Goal: Information Seeking & Learning: Learn about a topic

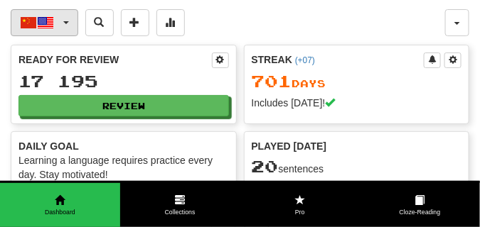
click at [67, 19] on button "中文 / English" at bounding box center [44, 22] width 67 height 27
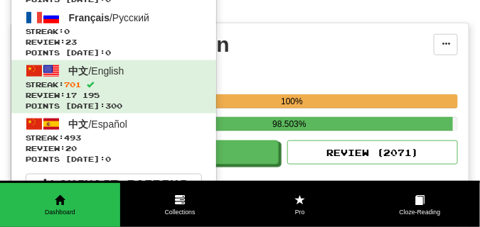
scroll to position [249, 0]
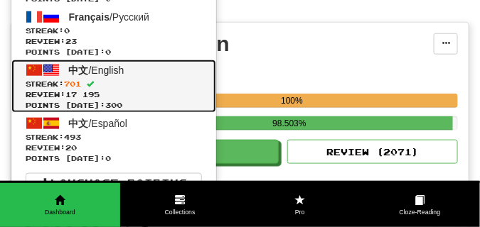
click at [144, 97] on span "Review: 17 195" at bounding box center [114, 95] width 176 height 11
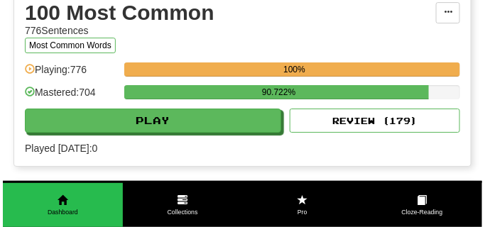
scroll to position [852, 0]
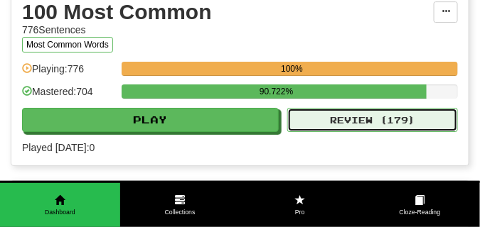
click at [316, 122] on button "Review ( 179 )" at bounding box center [372, 120] width 170 height 24
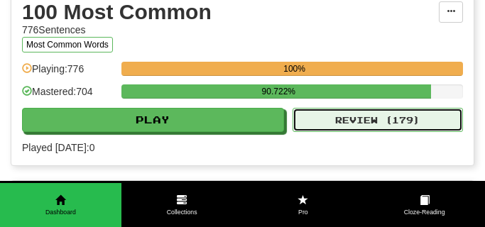
select select "**"
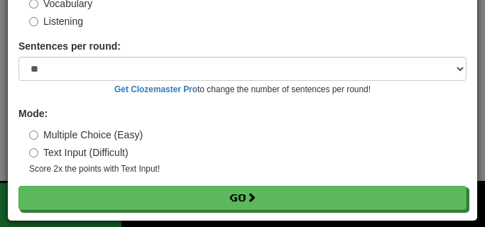
scroll to position [114, 0]
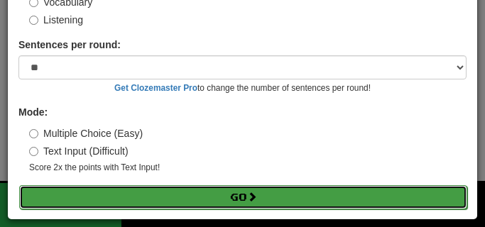
click at [242, 193] on button "Go" at bounding box center [243, 197] width 448 height 24
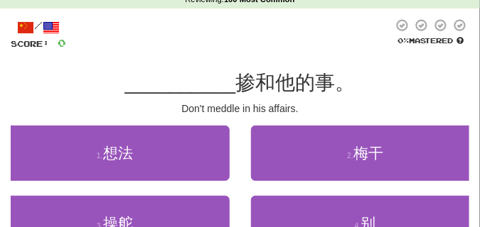
scroll to position [71, 0]
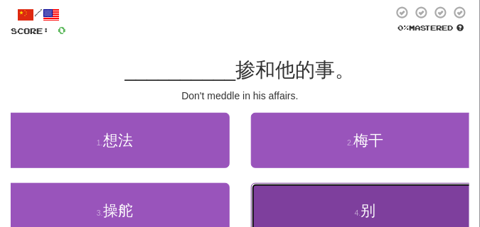
click at [298, 202] on button "4 . 别" at bounding box center [365, 210] width 229 height 55
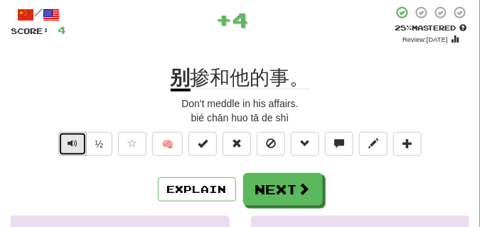
click at [73, 146] on span "Text-to-speech controls" at bounding box center [72, 144] width 10 height 10
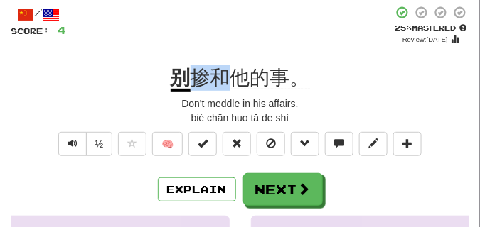
drag, startPoint x: 192, startPoint y: 75, endPoint x: 224, endPoint y: 79, distance: 32.3
click at [224, 79] on span "掺和他的事。" at bounding box center [249, 78] width 119 height 23
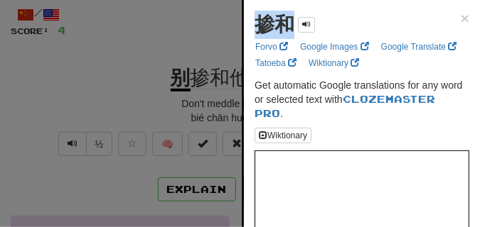
drag, startPoint x: 256, startPoint y: 25, endPoint x: 289, endPoint y: 28, distance: 32.9
click at [289, 28] on strong "掺和" at bounding box center [274, 24] width 40 height 22
copy strong "掺和"
click at [179, 40] on div at bounding box center [240, 113] width 480 height 227
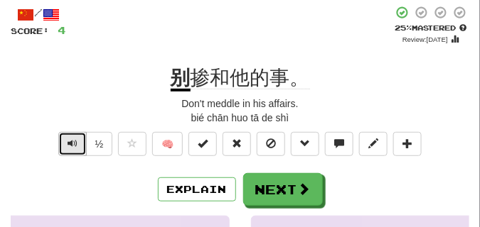
click at [72, 143] on span "Text-to-speech controls" at bounding box center [72, 144] width 10 height 10
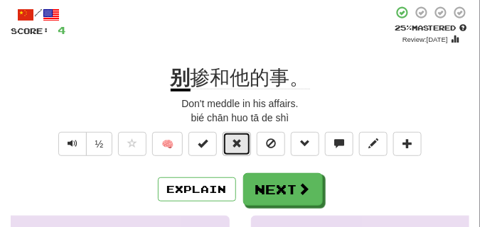
click at [237, 136] on button at bounding box center [236, 144] width 28 height 24
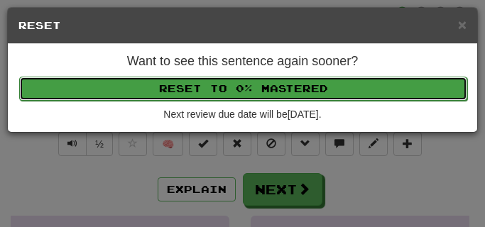
click at [236, 85] on button "Reset to 0% Mastered" at bounding box center [243, 89] width 448 height 24
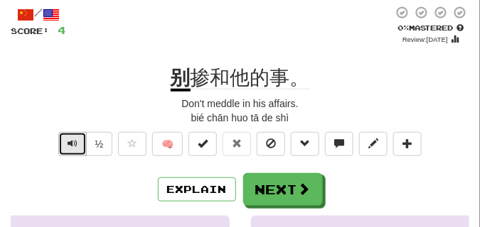
click at [76, 139] on span "Text-to-speech controls" at bounding box center [72, 144] width 10 height 10
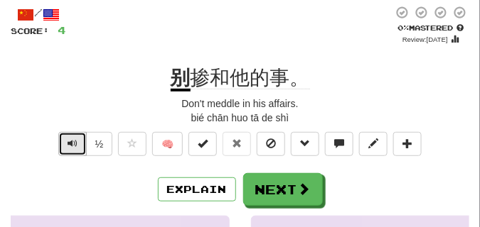
click at [76, 139] on span "Text-to-speech controls" at bounding box center [72, 144] width 10 height 10
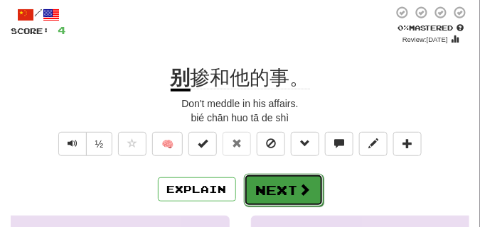
click at [266, 182] on button "Next" at bounding box center [284, 190] width 80 height 33
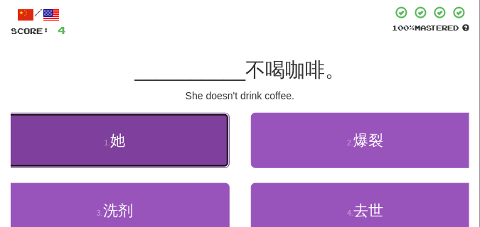
click at [200, 128] on button "1 . 她" at bounding box center [114, 140] width 229 height 55
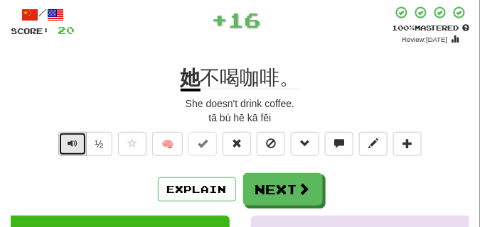
click at [64, 141] on button "Text-to-speech controls" at bounding box center [72, 144] width 28 height 24
click at [70, 139] on span "Text-to-speech controls" at bounding box center [72, 144] width 10 height 10
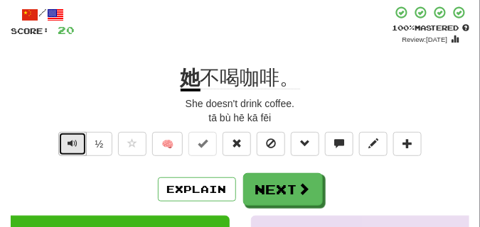
click at [70, 139] on span "Text-to-speech controls" at bounding box center [72, 144] width 10 height 10
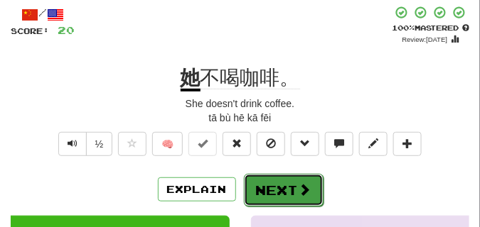
click at [262, 179] on button "Next" at bounding box center [284, 190] width 80 height 33
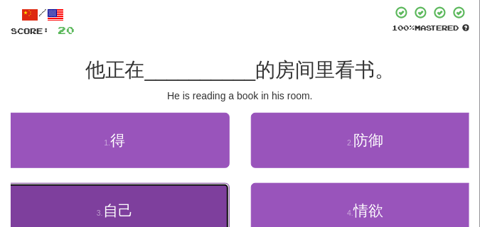
click at [167, 192] on button "3 . 自己" at bounding box center [114, 210] width 229 height 55
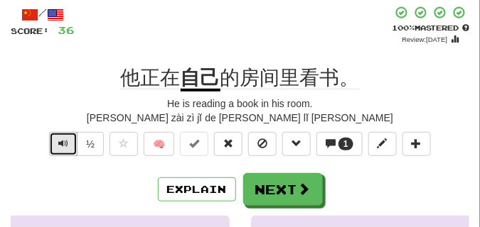
click at [58, 144] on span "Text-to-speech controls" at bounding box center [63, 144] width 10 height 10
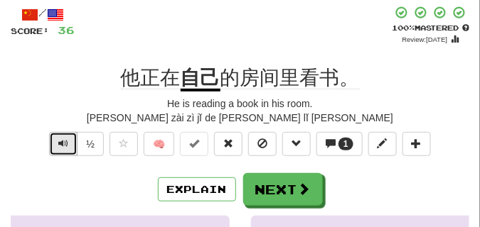
click at [58, 144] on span "Text-to-speech controls" at bounding box center [63, 144] width 10 height 10
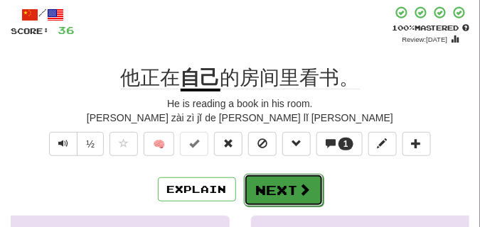
click at [272, 184] on button "Next" at bounding box center [284, 190] width 80 height 33
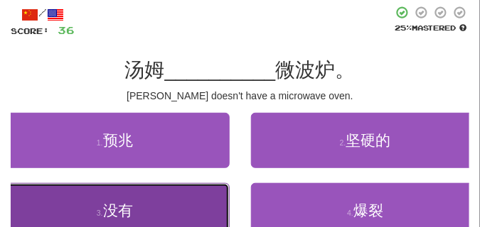
click at [195, 189] on button "3 . 没有" at bounding box center [114, 210] width 229 height 55
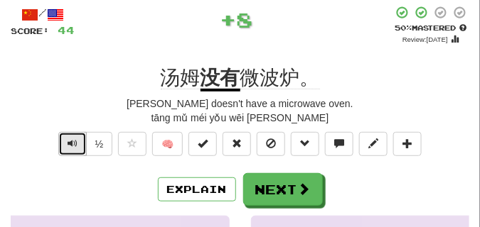
click at [72, 140] on span "Text-to-speech controls" at bounding box center [72, 144] width 10 height 10
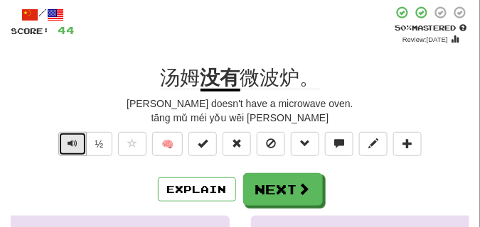
click at [72, 140] on span "Text-to-speech controls" at bounding box center [72, 144] width 10 height 10
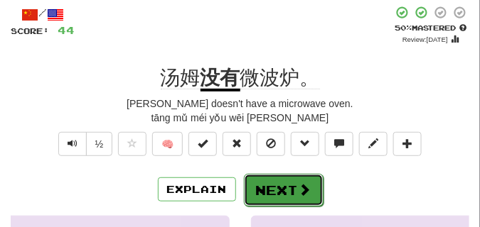
click at [273, 178] on button "Next" at bounding box center [284, 190] width 80 height 33
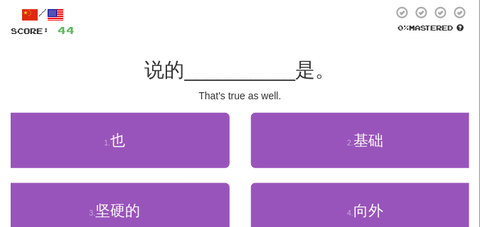
click at [166, 104] on div "/ Score: 44 0 % Mastered 说的 __________ 是。 That's true as well. 1 . 也 2 . 基础 3 .…" at bounding box center [240, 145] width 458 height 279
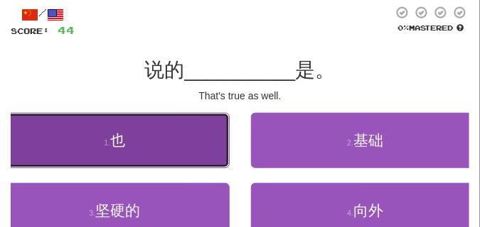
click at [165, 140] on button "1 . 也" at bounding box center [114, 140] width 229 height 55
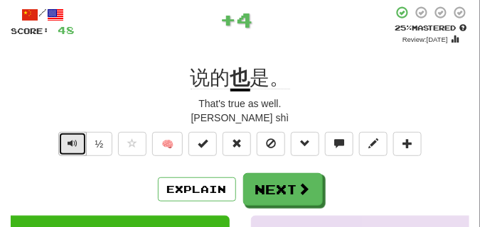
click at [80, 141] on button "Text-to-speech controls" at bounding box center [72, 144] width 28 height 24
click at [78, 141] on button "Text-to-speech controls" at bounding box center [72, 144] width 28 height 24
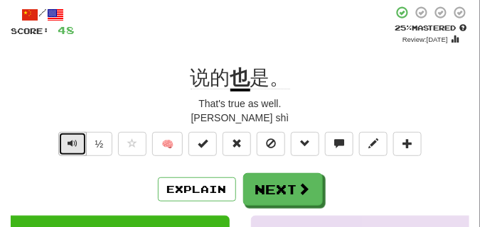
click at [78, 141] on button "Text-to-speech controls" at bounding box center [72, 144] width 28 height 24
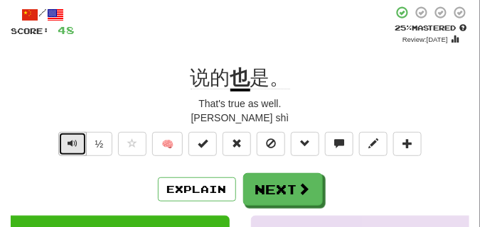
click at [78, 141] on button "Text-to-speech controls" at bounding box center [72, 144] width 28 height 24
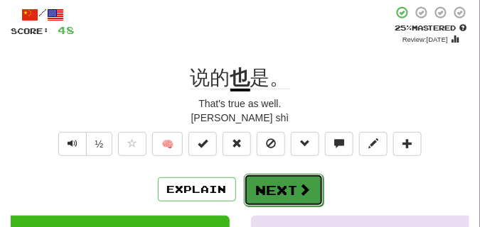
click at [256, 176] on button "Next" at bounding box center [284, 190] width 80 height 33
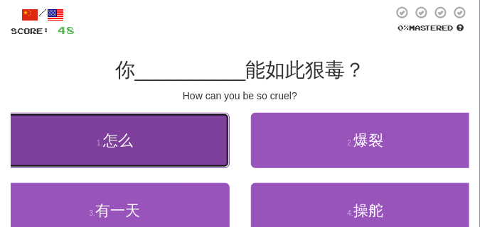
click at [189, 136] on button "1 . 怎么" at bounding box center [114, 140] width 229 height 55
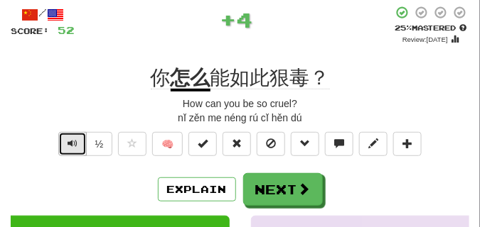
click at [75, 143] on span "Text-to-speech controls" at bounding box center [72, 144] width 10 height 10
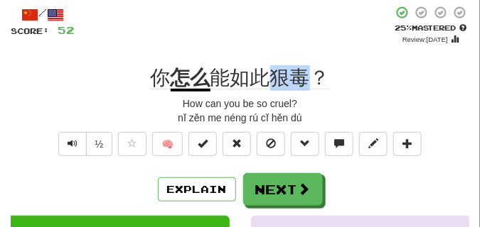
drag, startPoint x: 273, startPoint y: 78, endPoint x: 303, endPoint y: 85, distance: 31.4
click at [303, 85] on span "能如此狠毒？" at bounding box center [269, 78] width 119 height 23
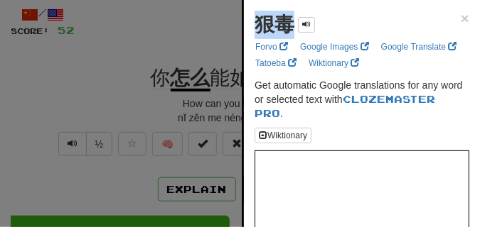
drag, startPoint x: 250, startPoint y: 32, endPoint x: 291, endPoint y: 30, distance: 40.5
copy strong "狠毒"
click at [164, 58] on div at bounding box center [240, 113] width 480 height 227
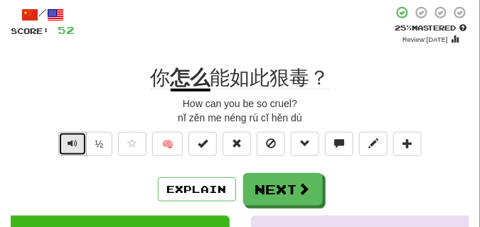
click at [58, 148] on button "Text-to-speech controls" at bounding box center [72, 144] width 28 height 24
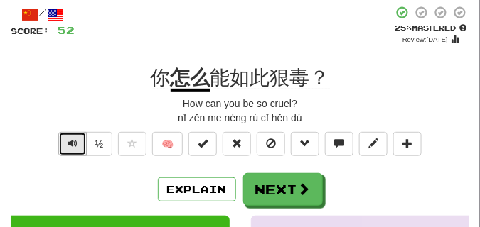
click at [72, 140] on span "Text-to-speech controls" at bounding box center [72, 144] width 10 height 10
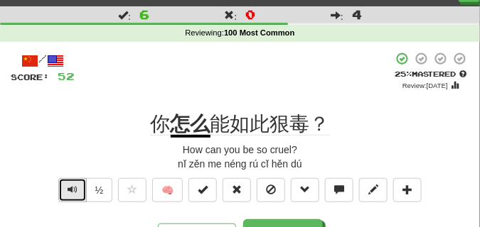
scroll to position [36, 0]
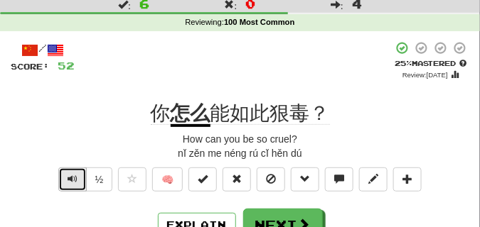
click at [77, 178] on button "Text-to-speech controls" at bounding box center [72, 180] width 28 height 24
click at [74, 172] on button "Text-to-speech controls" at bounding box center [72, 180] width 28 height 24
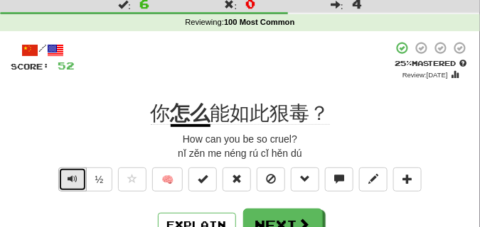
click at [74, 172] on button "Text-to-speech controls" at bounding box center [72, 180] width 28 height 24
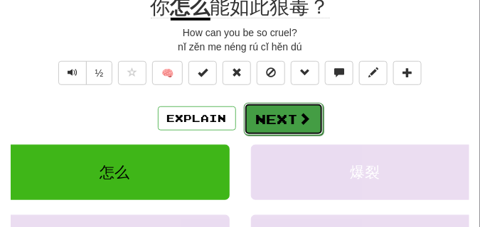
click at [272, 111] on button "Next" at bounding box center [284, 119] width 80 height 33
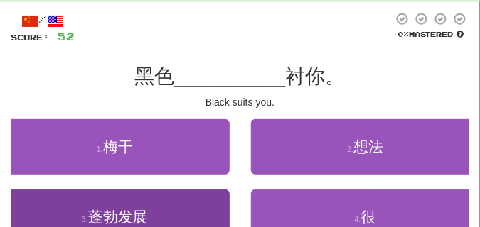
scroll to position [64, 0]
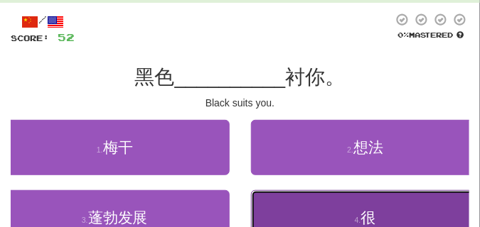
click at [316, 202] on button "4 . 很" at bounding box center [365, 217] width 229 height 55
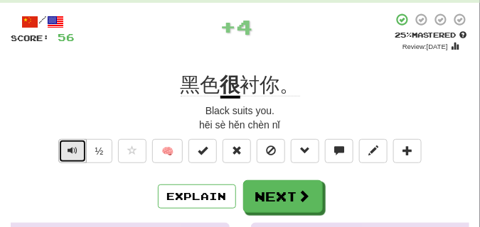
click at [65, 149] on button "Text-to-speech controls" at bounding box center [72, 151] width 28 height 24
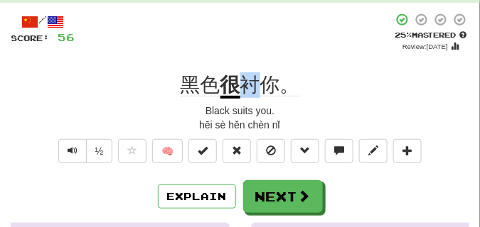
drag, startPoint x: 238, startPoint y: 82, endPoint x: 251, endPoint y: 86, distance: 14.0
click at [251, 86] on div "黑色 很 衬你。" at bounding box center [240, 85] width 458 height 26
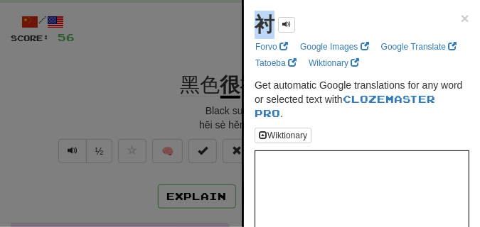
drag, startPoint x: 247, startPoint y: 30, endPoint x: 274, endPoint y: 32, distance: 27.1
copy strong "衬"
click at [197, 58] on div at bounding box center [240, 113] width 480 height 227
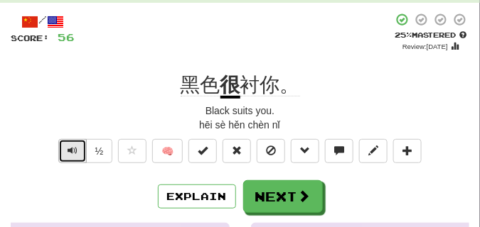
click at [75, 146] on span "Text-to-speech controls" at bounding box center [72, 151] width 10 height 10
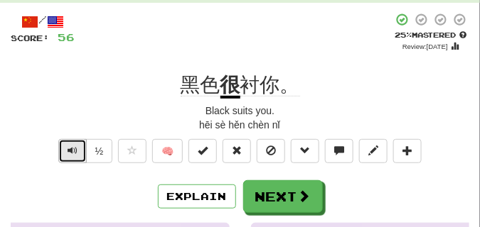
click at [75, 146] on span "Text-to-speech controls" at bounding box center [72, 151] width 10 height 10
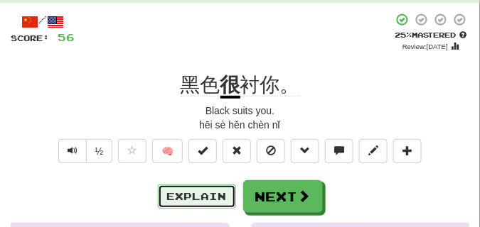
click at [206, 194] on button "Explain" at bounding box center [197, 197] width 78 height 24
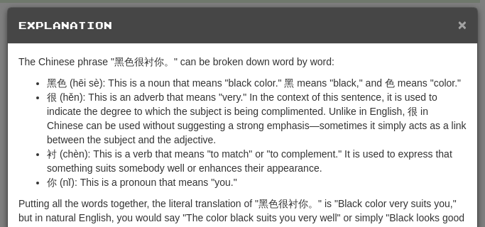
click at [458, 23] on span "×" at bounding box center [462, 24] width 9 height 16
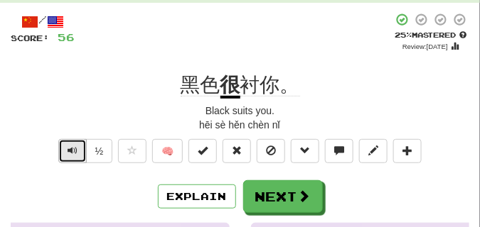
click at [61, 155] on button "Text-to-speech controls" at bounding box center [72, 151] width 28 height 24
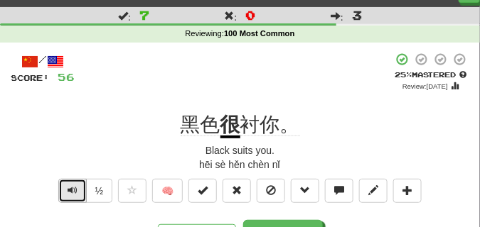
scroll to position [36, 0]
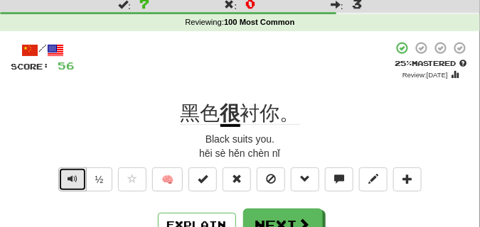
click at [67, 177] on span "Text-to-speech controls" at bounding box center [72, 179] width 10 height 10
click at [67, 175] on span "Text-to-speech controls" at bounding box center [72, 179] width 10 height 10
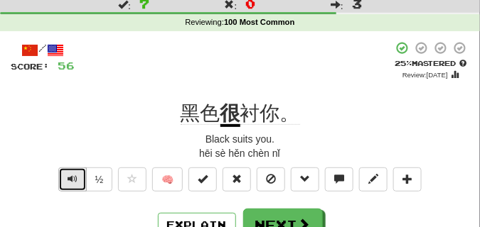
click at [67, 175] on span "Text-to-speech controls" at bounding box center [72, 179] width 10 height 10
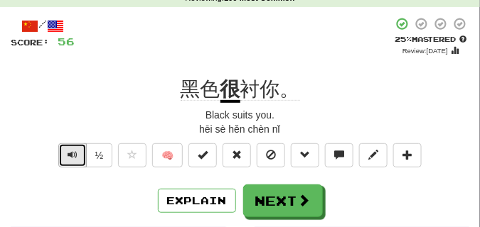
scroll to position [71, 0]
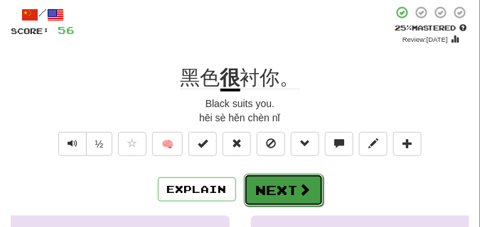
click at [291, 178] on button "Next" at bounding box center [284, 190] width 80 height 33
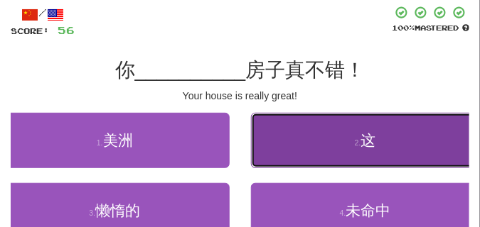
click at [308, 142] on button "2 . 这" at bounding box center [365, 140] width 229 height 55
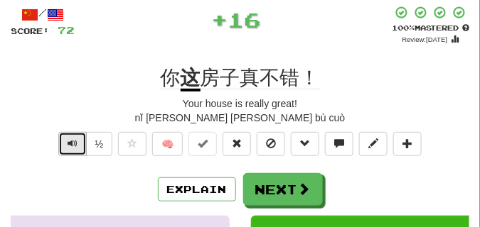
click at [64, 141] on button "Text-to-speech controls" at bounding box center [72, 144] width 28 height 24
click at [67, 140] on span "Text-to-speech controls" at bounding box center [72, 144] width 10 height 10
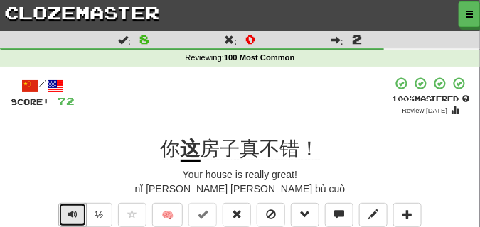
scroll to position [36, 0]
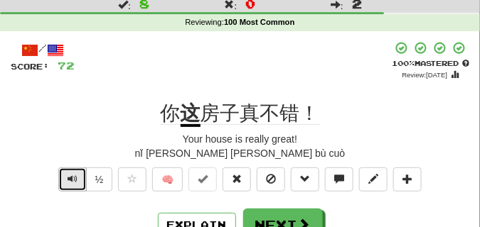
click at [74, 178] on span "Text-to-speech controls" at bounding box center [72, 179] width 10 height 10
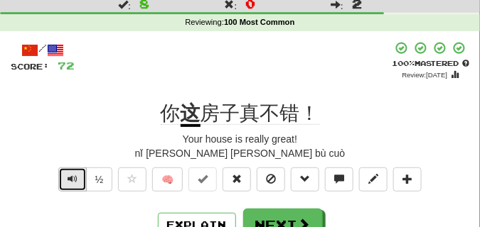
click at [74, 178] on span "Text-to-speech controls" at bounding box center [72, 179] width 10 height 10
click at [73, 178] on span "Text-to-speech controls" at bounding box center [72, 179] width 10 height 10
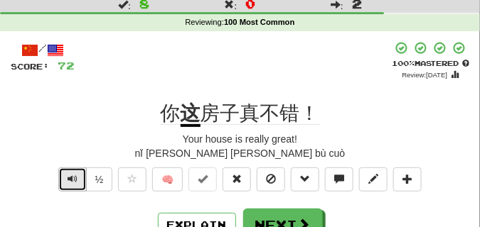
click at [73, 178] on span "Text-to-speech controls" at bounding box center [72, 179] width 10 height 10
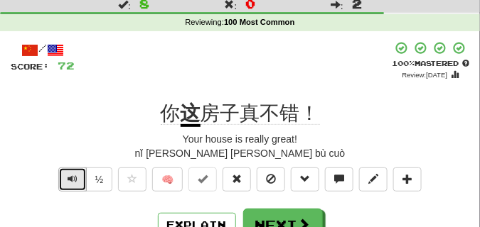
click at [73, 178] on span "Text-to-speech controls" at bounding box center [72, 179] width 10 height 10
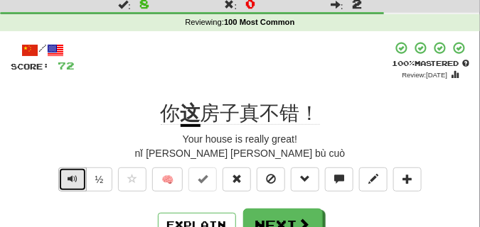
click at [73, 178] on span "Text-to-speech controls" at bounding box center [72, 179] width 10 height 10
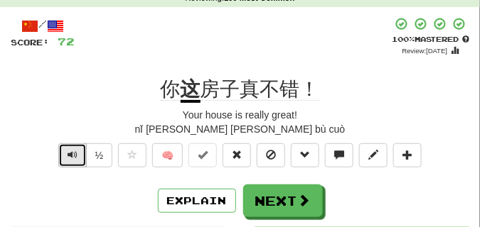
scroll to position [71, 0]
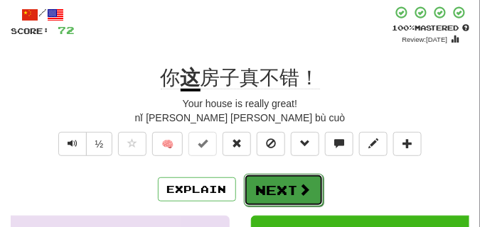
click at [265, 185] on button "Next" at bounding box center [284, 190] width 80 height 33
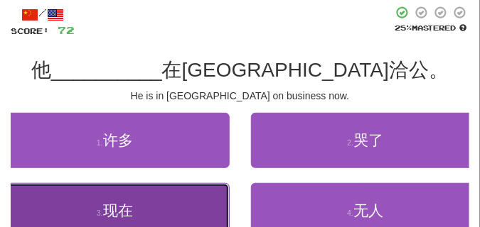
click at [127, 201] on button "3 . 现在" at bounding box center [114, 210] width 229 height 55
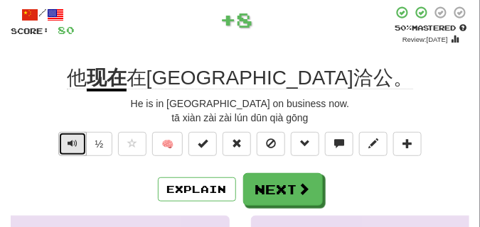
click at [67, 141] on span "Text-to-speech controls" at bounding box center [72, 144] width 10 height 10
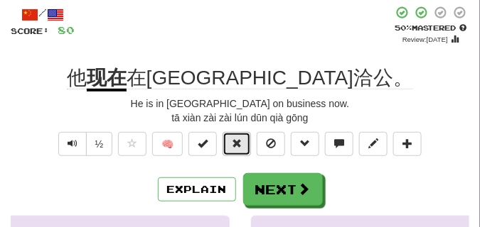
click at [243, 142] on button at bounding box center [236, 144] width 28 height 24
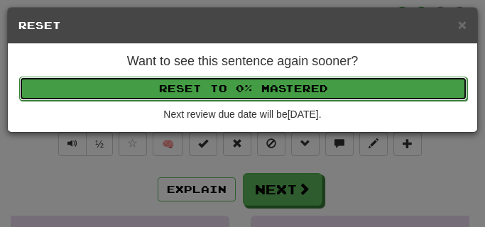
click at [227, 94] on button "Reset to 0% Mastered" at bounding box center [243, 89] width 448 height 24
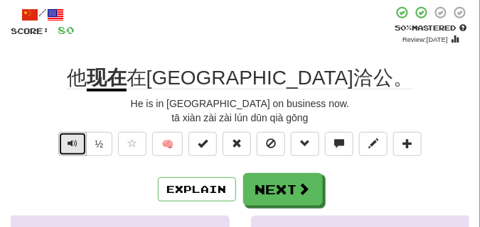
click at [79, 144] on button "Text-to-speech controls" at bounding box center [72, 144] width 28 height 24
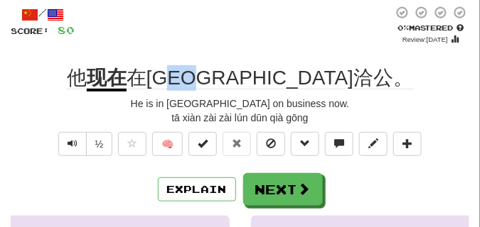
drag, startPoint x: 272, startPoint y: 75, endPoint x: 306, endPoint y: 82, distance: 34.7
click at [306, 82] on span "在伦敦洽公。" at bounding box center [269, 78] width 286 height 23
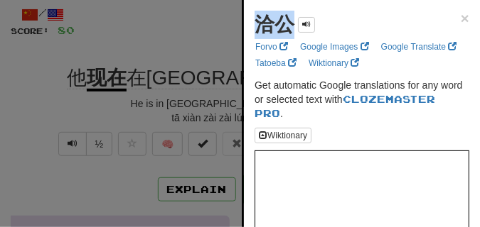
drag, startPoint x: 259, startPoint y: 28, endPoint x: 295, endPoint y: 31, distance: 36.3
click at [295, 31] on div "洽公" at bounding box center [284, 25] width 60 height 28
copy strong "洽公"
click at [136, 53] on div at bounding box center [240, 113] width 480 height 227
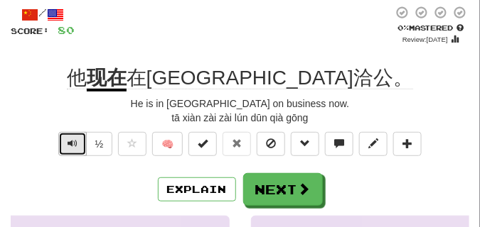
click at [74, 134] on button "Text-to-speech controls" at bounding box center [72, 144] width 28 height 24
click at [123, 77] on div "他 现在 在伦敦洽公。" at bounding box center [240, 78] width 458 height 26
click at [70, 144] on span "Text-to-speech controls" at bounding box center [72, 144] width 10 height 10
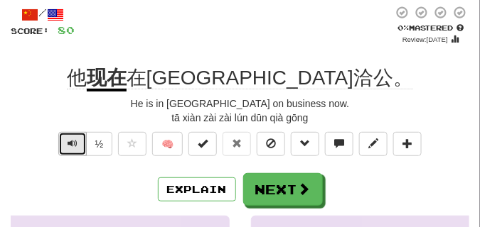
click at [70, 144] on span "Text-to-speech controls" at bounding box center [72, 144] width 10 height 10
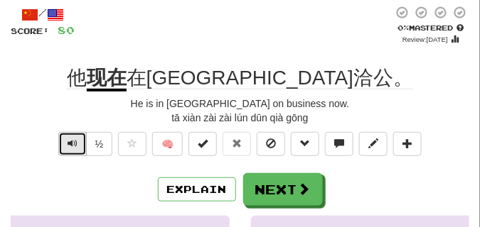
click at [70, 144] on span "Text-to-speech controls" at bounding box center [72, 144] width 10 height 10
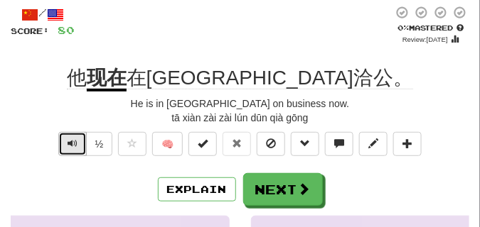
click at [70, 144] on span "Text-to-speech controls" at bounding box center [72, 144] width 10 height 10
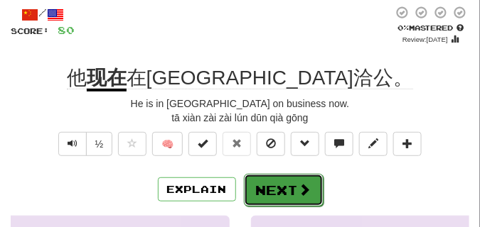
click at [276, 175] on button "Next" at bounding box center [284, 190] width 80 height 33
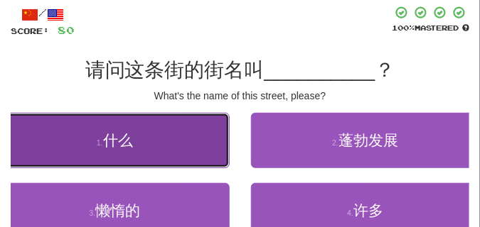
click at [82, 131] on button "1 . 什么" at bounding box center [114, 140] width 229 height 55
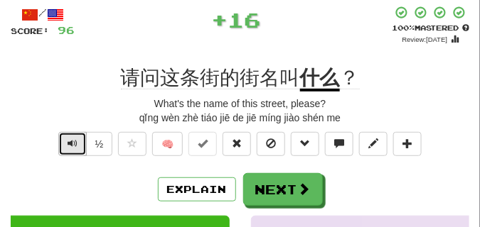
click at [77, 141] on button "Text-to-speech controls" at bounding box center [72, 144] width 28 height 24
click at [77, 140] on button "Text-to-speech controls" at bounding box center [72, 144] width 28 height 24
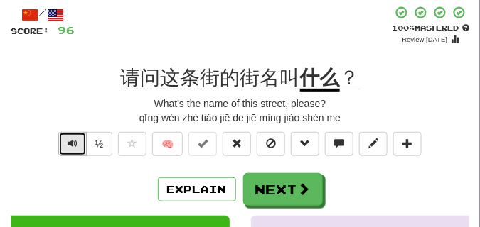
click at [77, 140] on button "Text-to-speech controls" at bounding box center [72, 144] width 28 height 24
click at [77, 139] on button "Text-to-speech controls" at bounding box center [72, 144] width 28 height 24
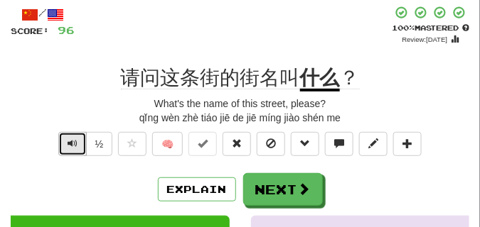
click at [77, 139] on button "Text-to-speech controls" at bounding box center [72, 144] width 28 height 24
click at [76, 139] on span "Text-to-speech controls" at bounding box center [72, 144] width 10 height 10
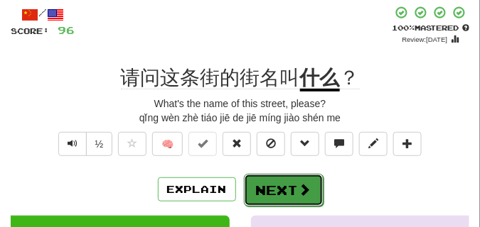
click at [298, 183] on span at bounding box center [304, 189] width 13 height 13
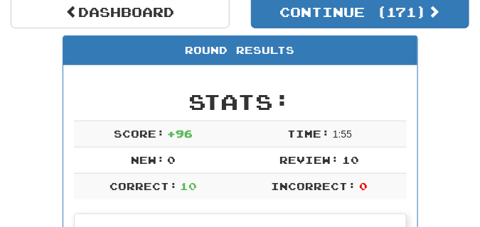
scroll to position [27, 0]
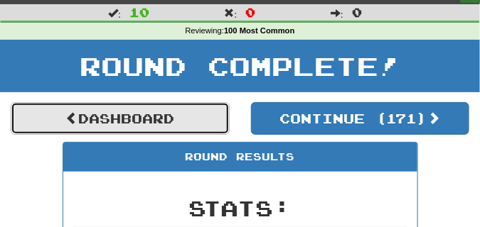
click at [159, 126] on link "Dashboard" at bounding box center [120, 118] width 219 height 33
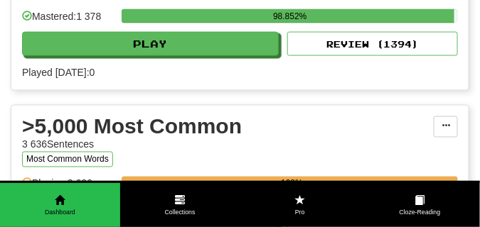
scroll to position [1421, 0]
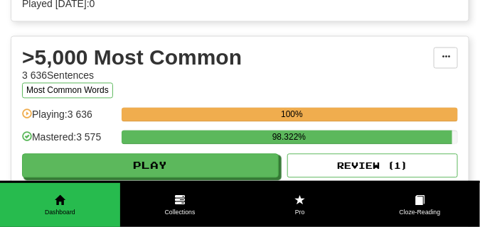
click at [159, 126] on div "100%" at bounding box center [289, 119] width 336 height 23
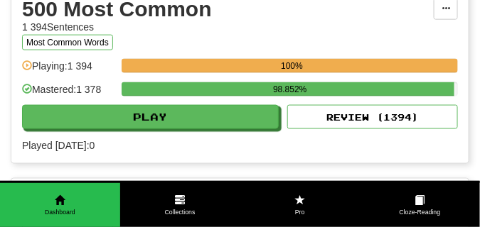
scroll to position [1243, 0]
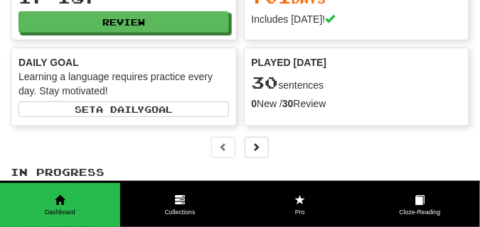
scroll to position [0, 0]
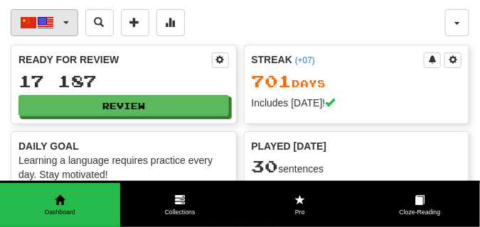
click at [64, 18] on button "中文 / English" at bounding box center [44, 22] width 67 height 27
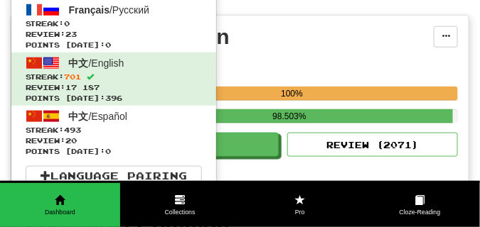
scroll to position [320, 0]
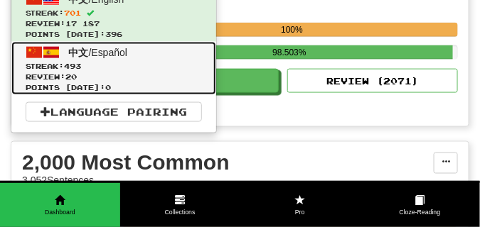
click at [80, 80] on span "Review: 20" at bounding box center [114, 77] width 176 height 11
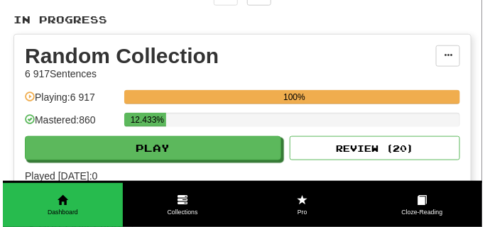
scroll to position [284, 0]
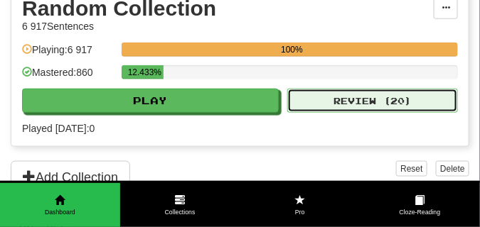
click at [349, 105] on button "Review ( 20 )" at bounding box center [372, 101] width 170 height 24
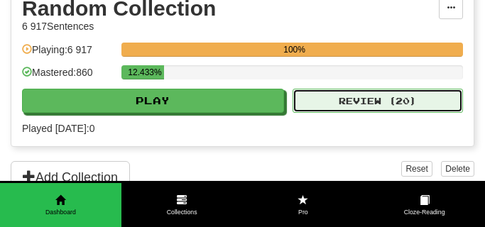
select select "**"
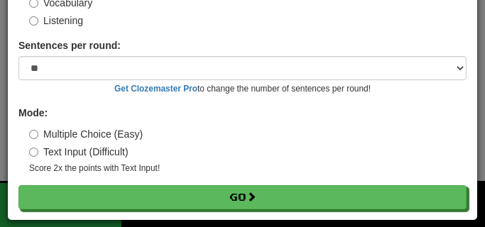
scroll to position [114, 0]
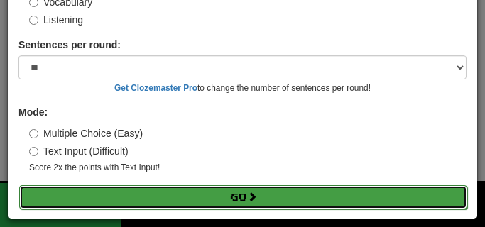
click at [226, 193] on button "Go" at bounding box center [243, 197] width 448 height 24
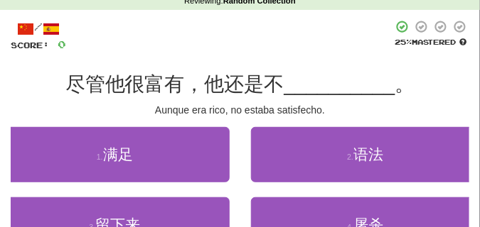
scroll to position [71, 0]
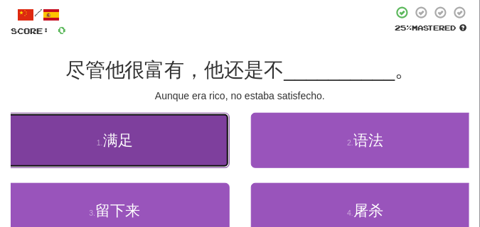
click at [191, 144] on button "1 . 满足" at bounding box center [114, 140] width 229 height 55
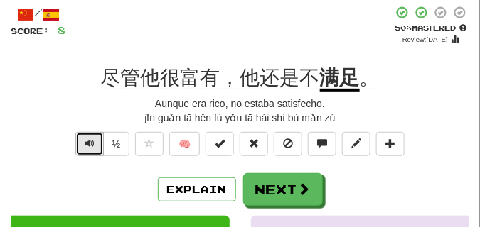
click at [87, 145] on span "Text-to-speech controls" at bounding box center [90, 144] width 10 height 10
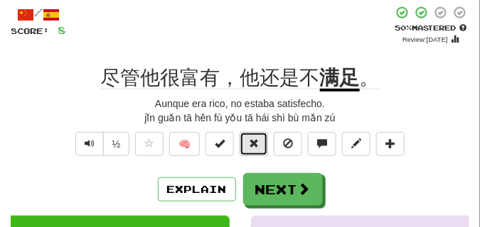
click at [251, 140] on span at bounding box center [254, 144] width 10 height 10
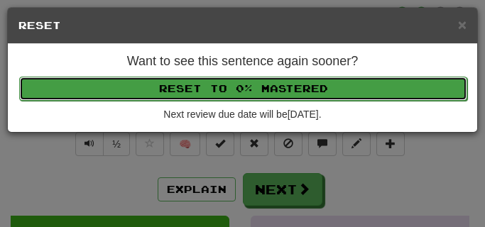
click at [239, 99] on button "Reset to 0% Mastered" at bounding box center [243, 89] width 448 height 24
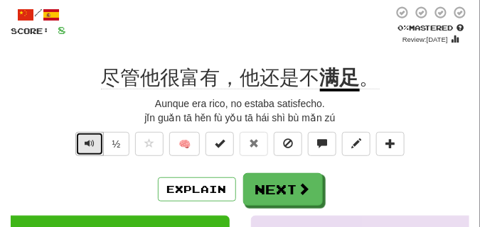
click at [82, 141] on button "Text-to-speech controls" at bounding box center [89, 144] width 28 height 24
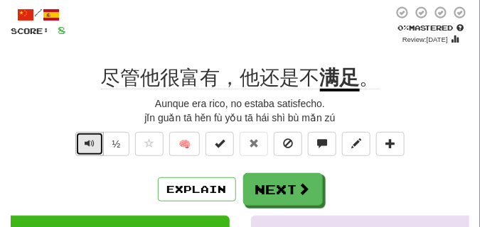
click at [82, 141] on button "Text-to-speech controls" at bounding box center [89, 144] width 28 height 24
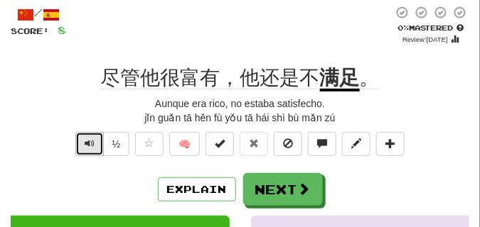
click at [82, 141] on button "Text-to-speech controls" at bounding box center [89, 144] width 28 height 24
click at [87, 136] on button "Text-to-speech controls" at bounding box center [89, 144] width 28 height 24
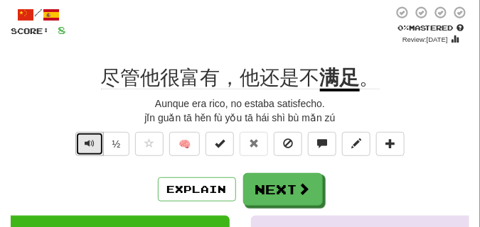
scroll to position [107, 0]
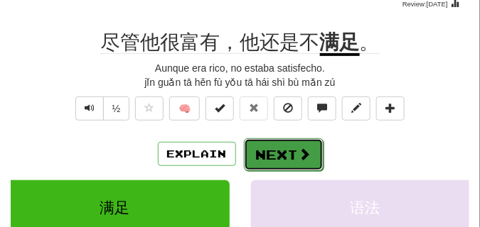
click at [313, 147] on button "Next" at bounding box center [284, 155] width 80 height 33
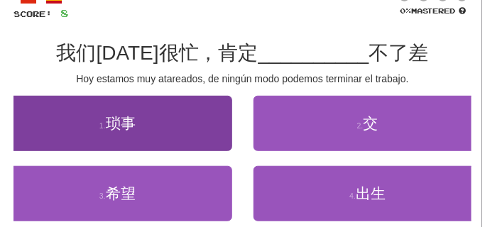
scroll to position [71, 0]
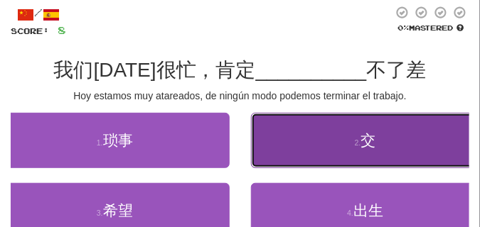
click at [296, 139] on button "2 . 交" at bounding box center [365, 140] width 229 height 55
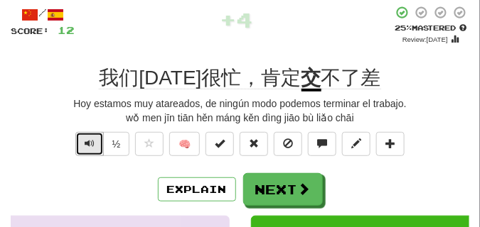
click at [89, 147] on span "Text-to-speech controls" at bounding box center [90, 144] width 10 height 10
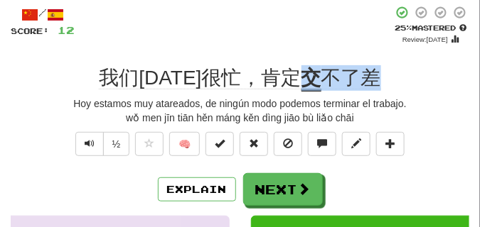
drag, startPoint x: 293, startPoint y: 77, endPoint x: 361, endPoint y: 80, distance: 68.2
click at [361, 80] on div "我们[DATE]很忙，肯定 交 不了差" at bounding box center [240, 78] width 458 height 26
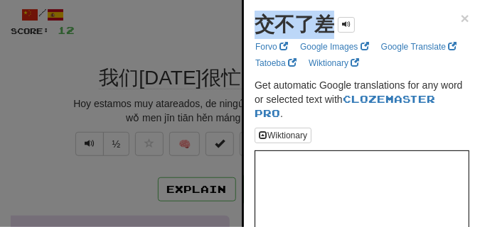
drag, startPoint x: 254, startPoint y: 33, endPoint x: 327, endPoint y: 33, distance: 72.5
copy strong "交不了差"
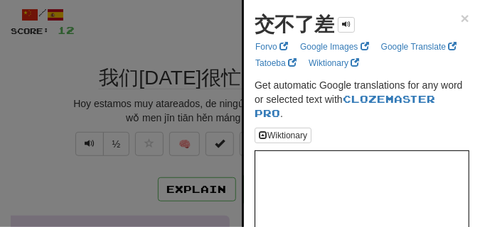
click at [129, 193] on div at bounding box center [240, 113] width 480 height 227
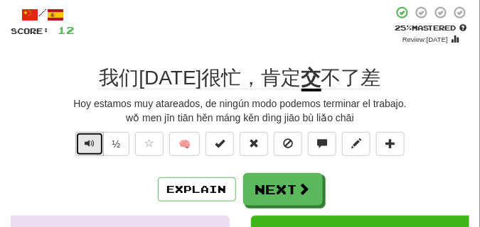
click at [87, 148] on span "Text-to-speech controls" at bounding box center [90, 144] width 10 height 10
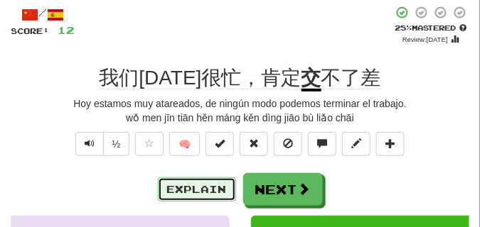
click at [196, 194] on button "Explain" at bounding box center [197, 190] width 78 height 24
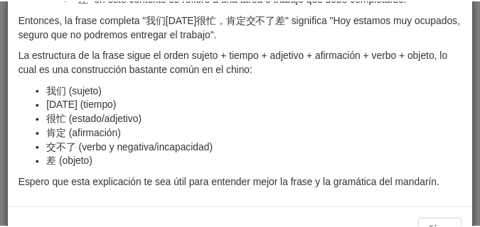
scroll to position [389, 0]
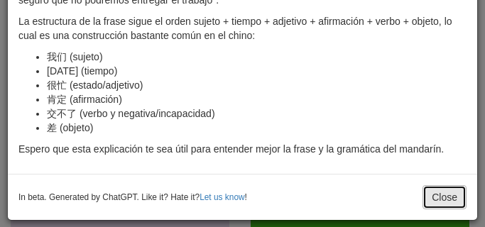
click at [431, 197] on button "Close" at bounding box center [445, 197] width 44 height 24
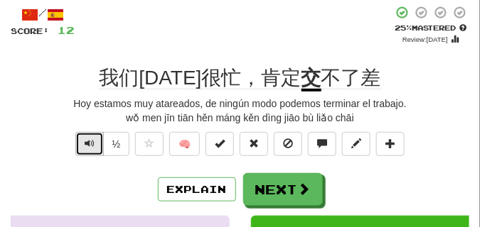
click at [85, 143] on span "Text-to-speech controls" at bounding box center [90, 144] width 10 height 10
click at [85, 142] on span "Text-to-speech controls" at bounding box center [90, 144] width 10 height 10
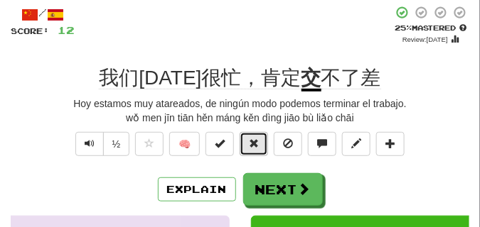
click at [259, 148] on span at bounding box center [254, 144] width 10 height 10
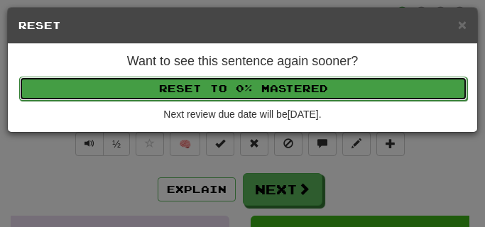
click at [253, 92] on button "Reset to 0% Mastered" at bounding box center [243, 89] width 448 height 24
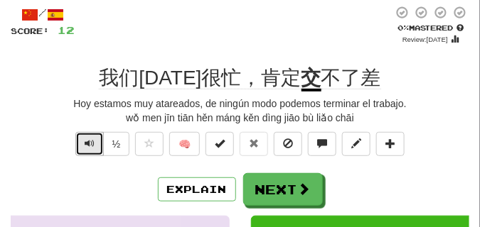
click at [85, 141] on span "Text-to-speech controls" at bounding box center [90, 144] width 10 height 10
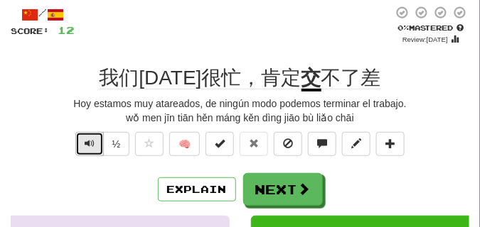
click at [85, 141] on span "Text-to-speech controls" at bounding box center [90, 144] width 10 height 10
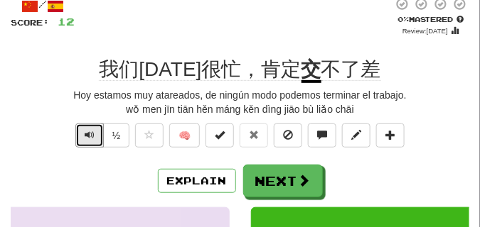
scroll to position [36, 0]
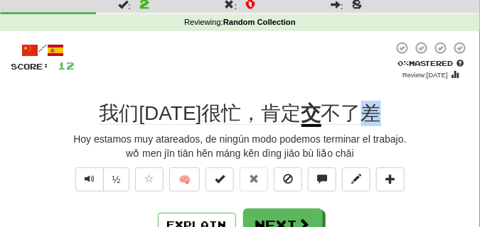
click at [364, 117] on span "不了差" at bounding box center [351, 113] width 60 height 23
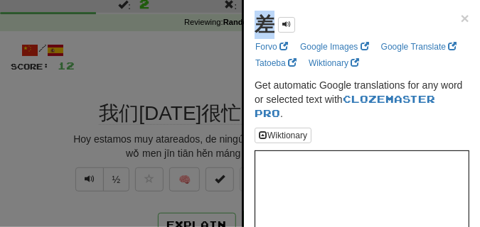
drag, startPoint x: 249, startPoint y: 31, endPoint x: 270, endPoint y: 31, distance: 20.6
copy strong "差"
click at [204, 43] on div at bounding box center [240, 113] width 480 height 227
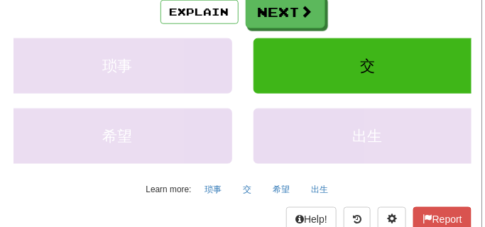
scroll to position [320, 0]
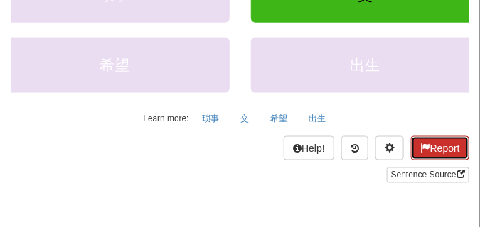
click at [440, 154] on button "Report" at bounding box center [440, 148] width 58 height 24
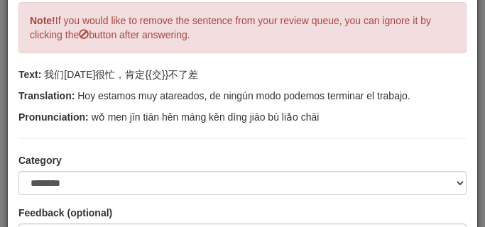
scroll to position [142, 0]
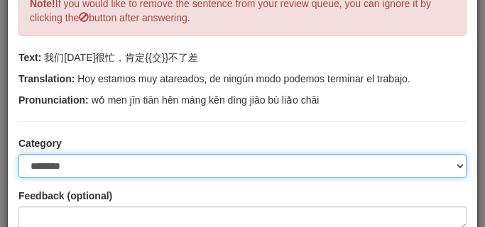
click at [453, 166] on select "**********" at bounding box center [242, 166] width 448 height 24
select select "**********"
click at [18, 154] on select "**********" at bounding box center [242, 166] width 448 height 24
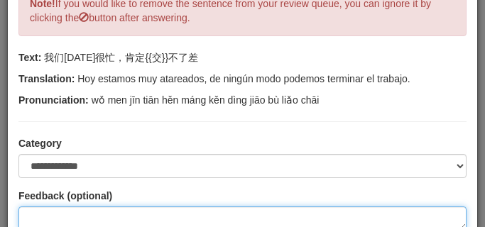
paste textarea "*"
type textarea "*"
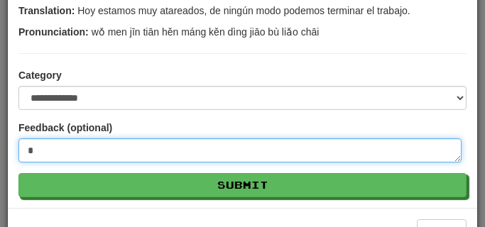
scroll to position [213, 0]
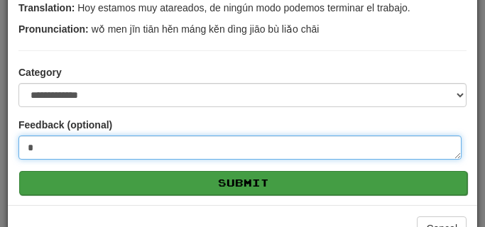
type textarea "*"
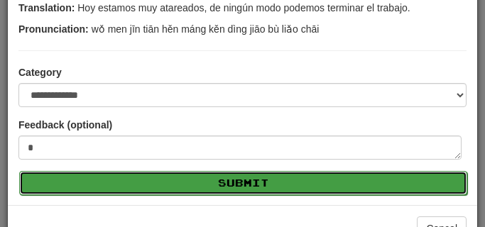
click at [179, 177] on button "Submit" at bounding box center [243, 183] width 448 height 24
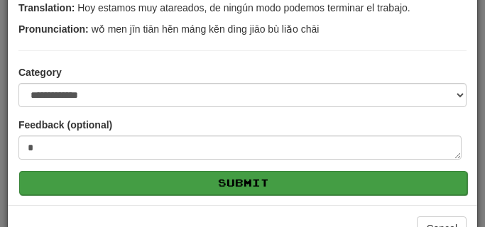
type textarea "*"
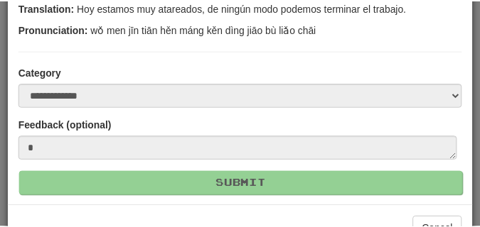
scroll to position [59, 0]
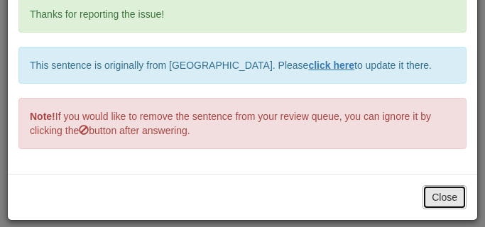
click at [426, 199] on button "Close" at bounding box center [445, 197] width 44 height 24
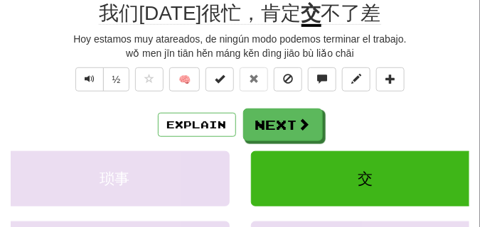
scroll to position [71, 0]
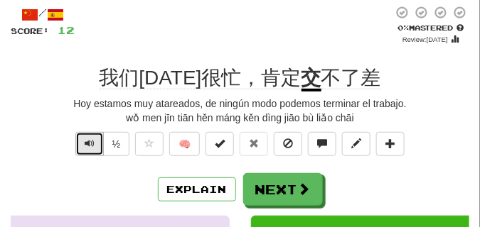
click at [85, 144] on span "Text-to-speech controls" at bounding box center [90, 144] width 10 height 10
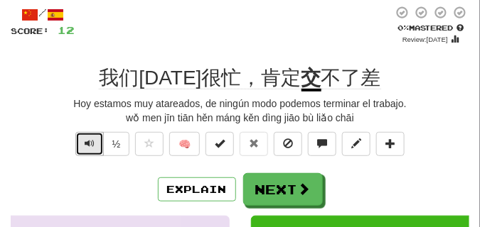
click at [85, 144] on span "Text-to-speech controls" at bounding box center [90, 144] width 10 height 10
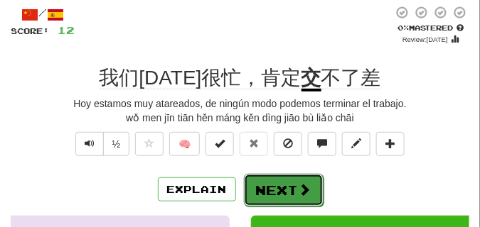
click at [290, 181] on button "Next" at bounding box center [284, 190] width 80 height 33
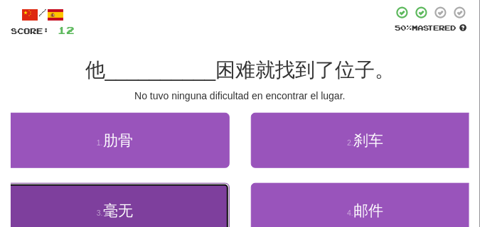
click at [117, 190] on button "3 . 毫无" at bounding box center [114, 210] width 229 height 55
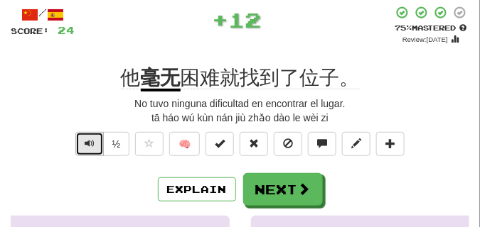
click at [92, 148] on span "Text-to-speech controls" at bounding box center [90, 144] width 10 height 10
click at [92, 147] on span "Text-to-speech controls" at bounding box center [90, 144] width 10 height 10
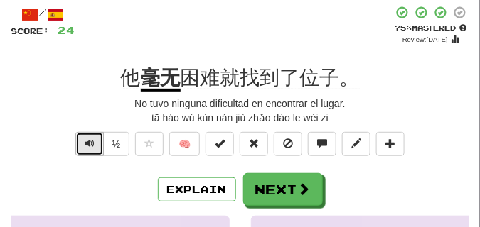
click at [92, 147] on span "Text-to-speech controls" at bounding box center [90, 144] width 10 height 10
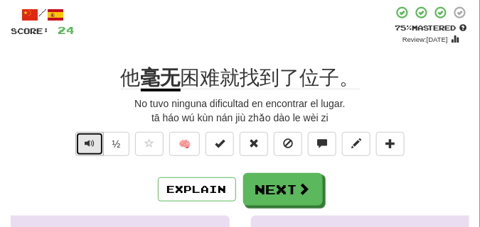
click at [92, 147] on span "Text-to-speech controls" at bounding box center [90, 144] width 10 height 10
click at [92, 146] on span "Text-to-speech controls" at bounding box center [90, 144] width 10 height 10
click at [90, 141] on span "Text-to-speech controls" at bounding box center [90, 144] width 10 height 10
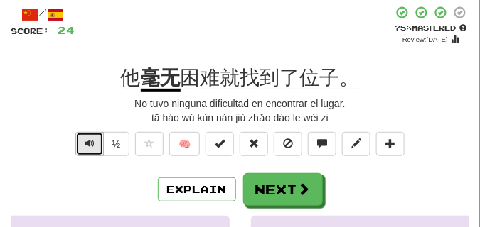
click at [90, 141] on span "Text-to-speech controls" at bounding box center [90, 144] width 10 height 10
click at [93, 148] on span "Text-to-speech controls" at bounding box center [90, 144] width 10 height 10
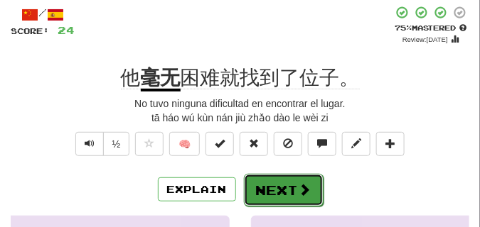
click at [285, 177] on button "Next" at bounding box center [284, 190] width 80 height 33
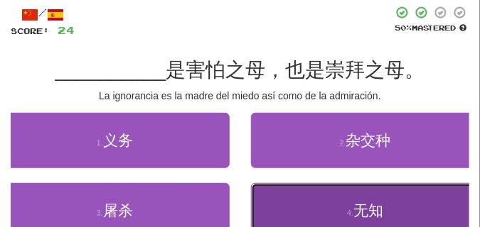
click at [306, 206] on button "4 . 无知" at bounding box center [365, 210] width 229 height 55
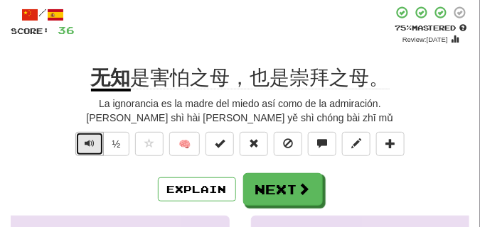
click at [86, 142] on span "Text-to-speech controls" at bounding box center [90, 144] width 10 height 10
click at [89, 144] on span "Text-to-speech controls" at bounding box center [90, 144] width 10 height 10
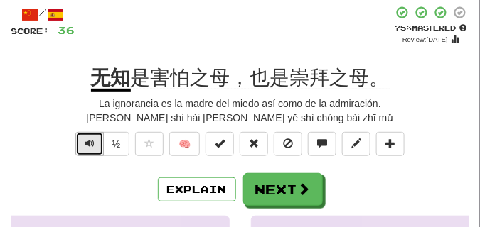
click at [90, 140] on span "Text-to-speech controls" at bounding box center [90, 144] width 10 height 10
click at [94, 142] on button "Text-to-speech controls" at bounding box center [89, 144] width 28 height 24
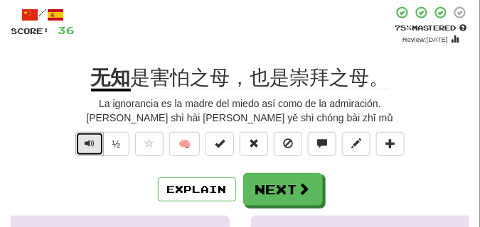
click at [94, 142] on button "Text-to-speech controls" at bounding box center [89, 144] width 28 height 24
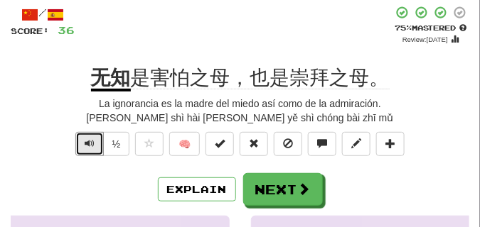
drag, startPoint x: 94, startPoint y: 142, endPoint x: 99, endPoint y: 172, distance: 30.4
click at [99, 172] on div "/ Score: 36 + 12 75 % Mastered Review: [DATE] 无知 是害怕之母，也是崇拜之母。 La ignorancia es…" at bounding box center [240, 219] width 458 height 426
click at [83, 150] on button "Text-to-speech controls" at bounding box center [89, 144] width 28 height 24
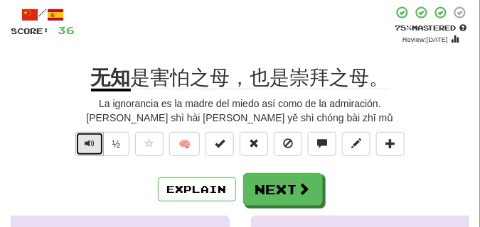
click at [83, 150] on button "Text-to-speech controls" at bounding box center [89, 144] width 28 height 24
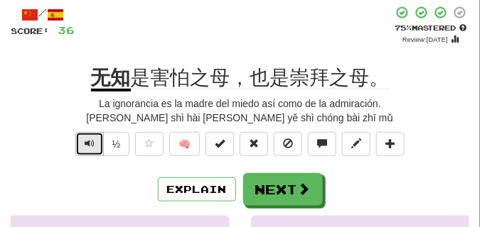
click at [83, 150] on button "Text-to-speech controls" at bounding box center [89, 144] width 28 height 24
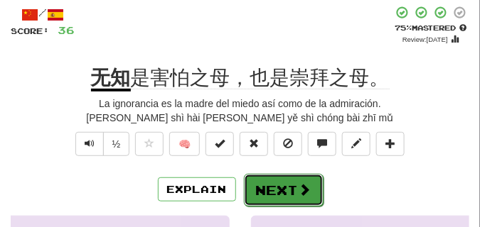
click at [280, 177] on button "Next" at bounding box center [284, 190] width 80 height 33
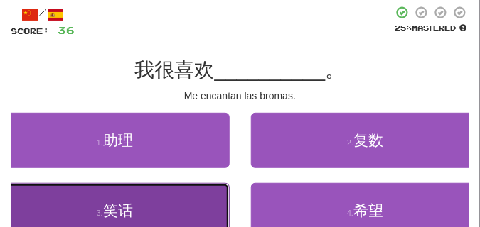
click at [149, 197] on button "3 . 笑话" at bounding box center [114, 210] width 229 height 55
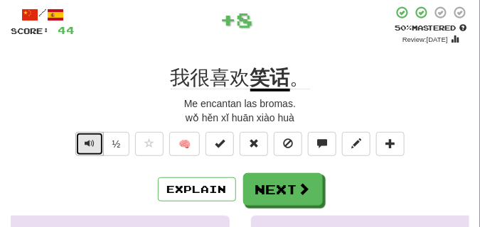
click at [85, 142] on span "Text-to-speech controls" at bounding box center [90, 144] width 10 height 10
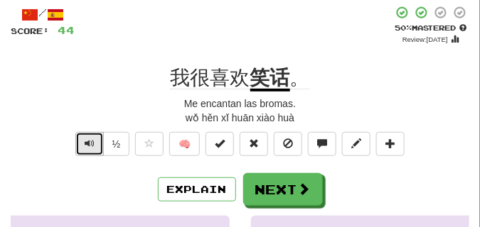
click at [85, 142] on span "Text-to-speech controls" at bounding box center [90, 144] width 10 height 10
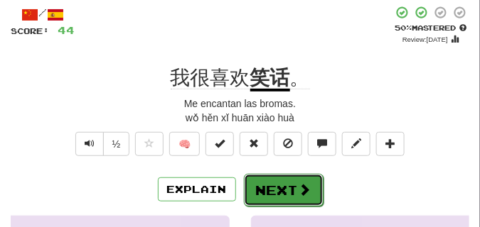
click at [261, 178] on button "Next" at bounding box center [284, 190] width 80 height 33
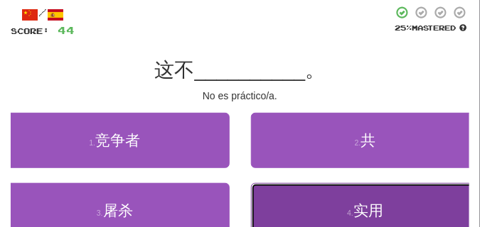
click at [336, 200] on button "4 . 实用" at bounding box center [365, 210] width 229 height 55
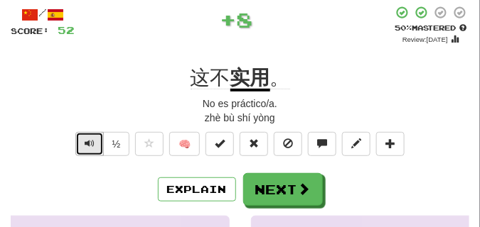
click at [95, 143] on button "Text-to-speech controls" at bounding box center [89, 144] width 28 height 24
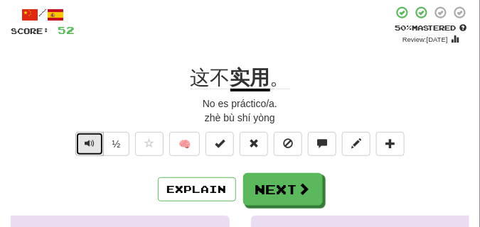
click at [93, 140] on span "Text-to-speech controls" at bounding box center [90, 144] width 10 height 10
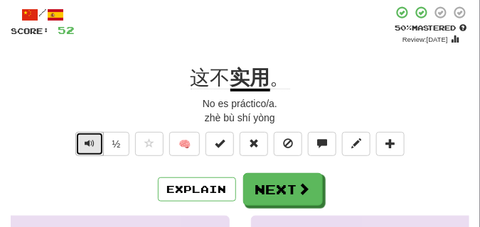
click at [92, 140] on span "Text-to-speech controls" at bounding box center [90, 144] width 10 height 10
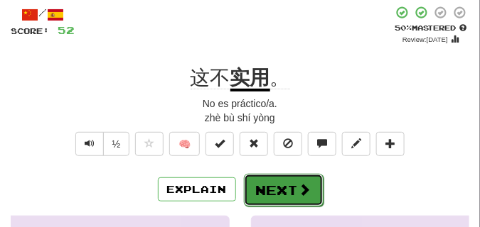
click at [253, 180] on button "Next" at bounding box center [284, 190] width 80 height 33
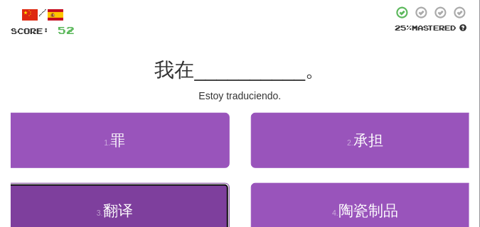
click at [159, 195] on button "3 . 翻译" at bounding box center [114, 210] width 229 height 55
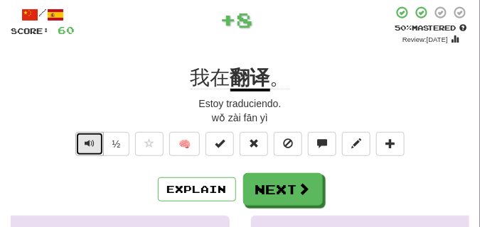
click at [90, 143] on span "Text-to-speech controls" at bounding box center [90, 144] width 10 height 10
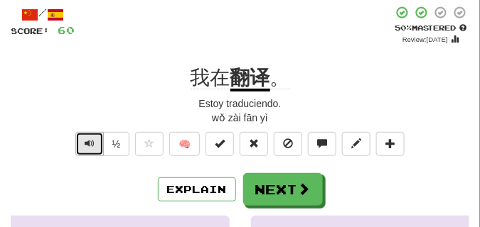
click at [90, 143] on span "Text-to-speech controls" at bounding box center [90, 144] width 10 height 10
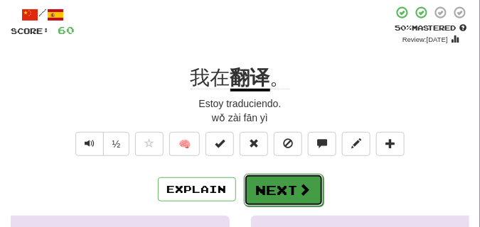
click at [271, 183] on button "Next" at bounding box center [284, 190] width 80 height 33
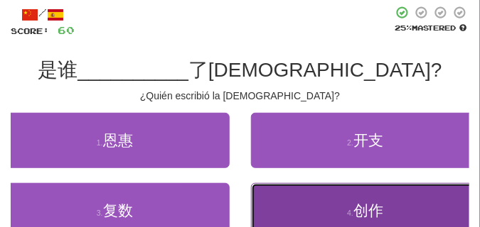
click at [301, 207] on button "4 . 创作" at bounding box center [365, 210] width 229 height 55
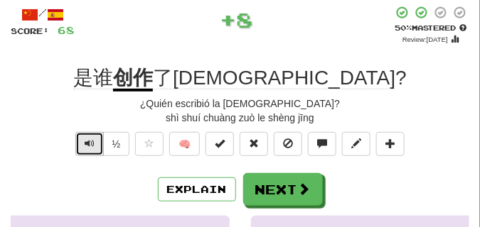
click at [80, 138] on button "Text-to-speech controls" at bounding box center [89, 144] width 28 height 24
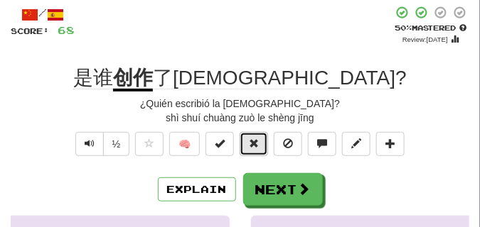
click at [248, 147] on button at bounding box center [253, 144] width 28 height 24
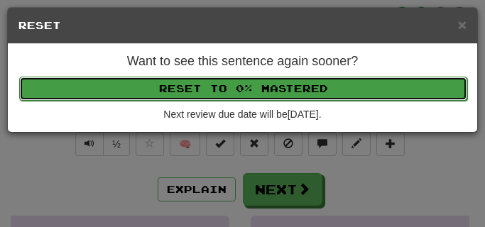
click at [232, 94] on button "Reset to 0% Mastered" at bounding box center [243, 89] width 448 height 24
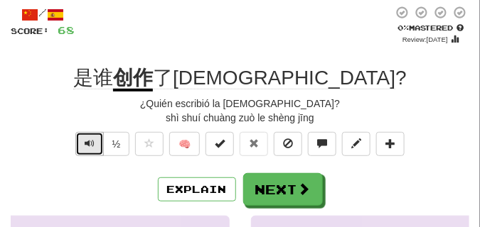
click at [93, 142] on span "Text-to-speech controls" at bounding box center [90, 144] width 10 height 10
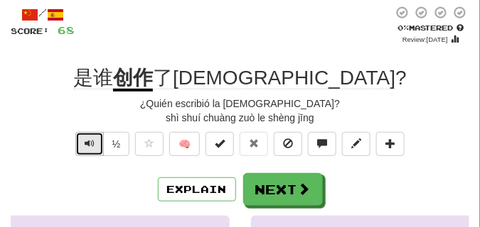
click at [93, 142] on span "Text-to-speech controls" at bounding box center [90, 144] width 10 height 10
click at [94, 141] on button "Text-to-speech controls" at bounding box center [89, 144] width 28 height 24
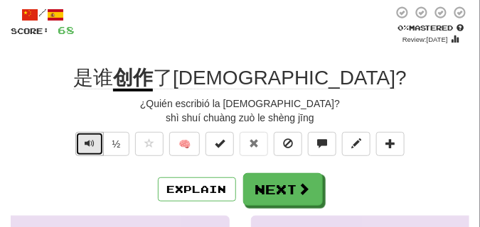
click at [94, 141] on button "Text-to-speech controls" at bounding box center [89, 144] width 28 height 24
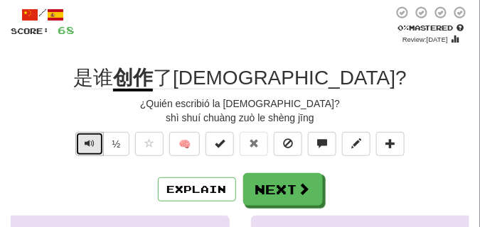
click at [94, 141] on button "Text-to-speech controls" at bounding box center [89, 144] width 28 height 24
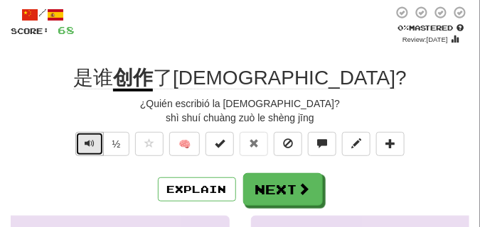
click at [94, 141] on button "Text-to-speech controls" at bounding box center [89, 144] width 28 height 24
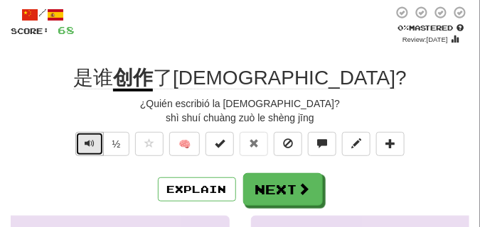
click at [94, 141] on button "Text-to-speech controls" at bounding box center [89, 144] width 28 height 24
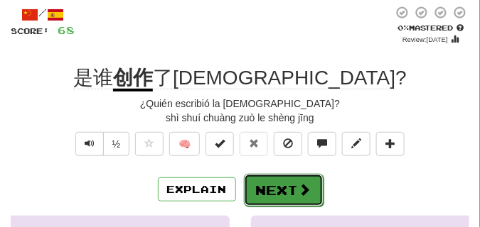
click at [260, 175] on button "Next" at bounding box center [284, 190] width 80 height 33
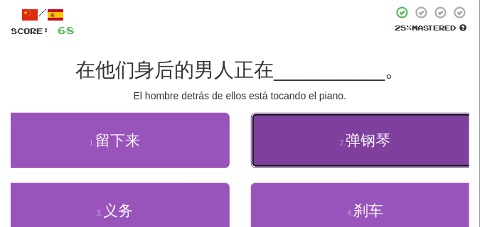
click at [320, 146] on button "2 . 弹钢琴" at bounding box center [365, 140] width 229 height 55
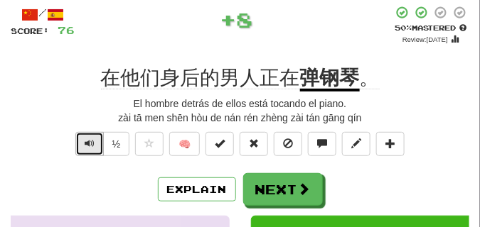
click at [85, 142] on span "Text-to-speech controls" at bounding box center [90, 144] width 10 height 10
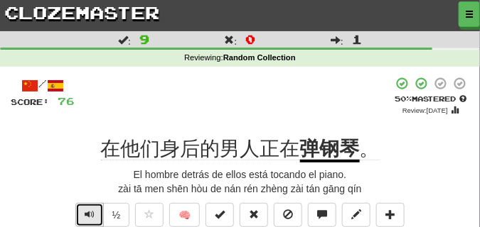
scroll to position [36, 0]
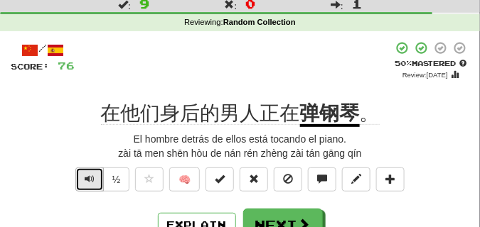
click at [92, 180] on span "Text-to-speech controls" at bounding box center [90, 179] width 10 height 10
click at [87, 176] on span "Text-to-speech controls" at bounding box center [90, 179] width 10 height 10
click at [91, 174] on span "Text-to-speech controls" at bounding box center [90, 179] width 10 height 10
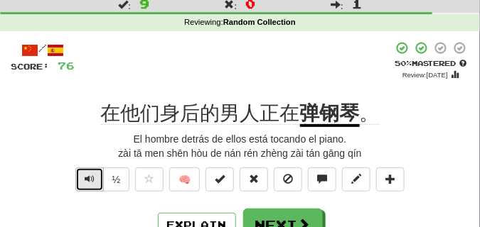
click at [87, 178] on span "Text-to-speech controls" at bounding box center [90, 179] width 10 height 10
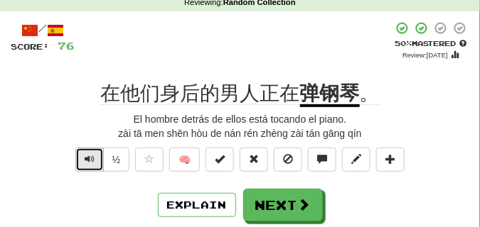
scroll to position [71, 0]
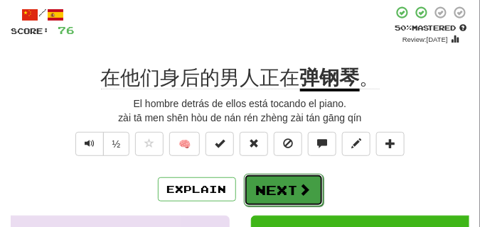
click at [278, 185] on button "Next" at bounding box center [284, 190] width 80 height 33
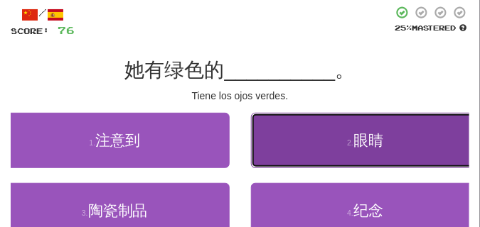
click at [278, 134] on button "2 . 眼睛" at bounding box center [365, 140] width 229 height 55
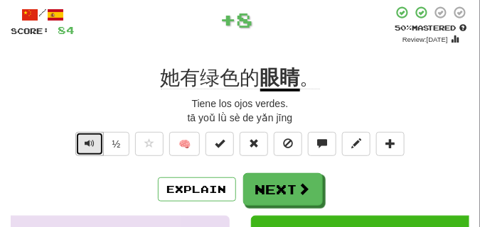
click at [90, 139] on span "Text-to-speech controls" at bounding box center [90, 144] width 10 height 10
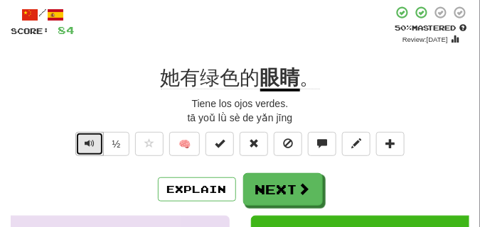
click at [90, 139] on span "Text-to-speech controls" at bounding box center [90, 144] width 10 height 10
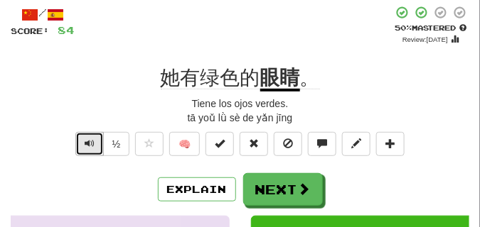
click at [90, 139] on span "Text-to-speech controls" at bounding box center [90, 144] width 10 height 10
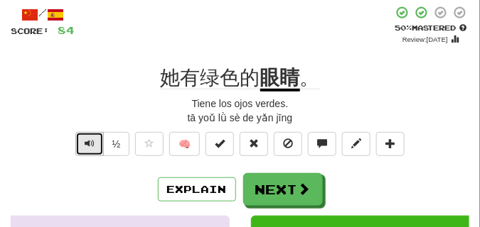
click at [90, 139] on span "Text-to-speech controls" at bounding box center [90, 144] width 10 height 10
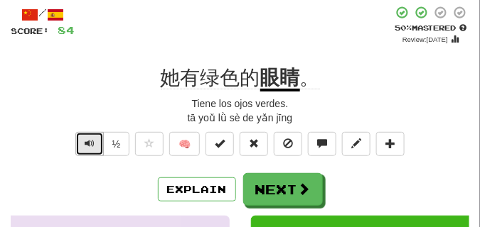
click at [90, 139] on span "Text-to-speech controls" at bounding box center [90, 144] width 10 height 10
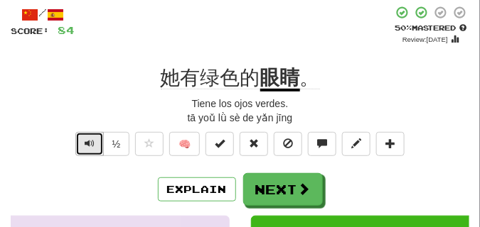
click at [90, 139] on span "Text-to-speech controls" at bounding box center [90, 144] width 10 height 10
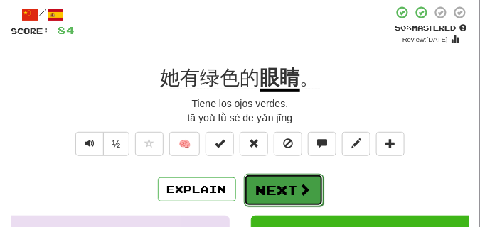
click at [312, 180] on button "Next" at bounding box center [284, 190] width 80 height 33
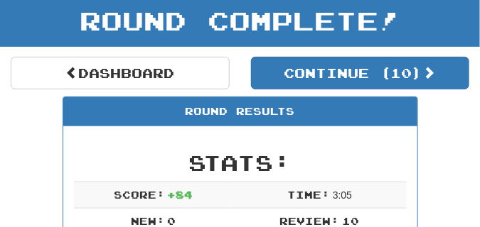
scroll to position [63, 0]
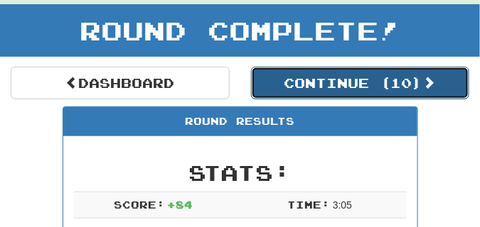
click at [326, 82] on button "Continue ( 10 )" at bounding box center [360, 83] width 219 height 33
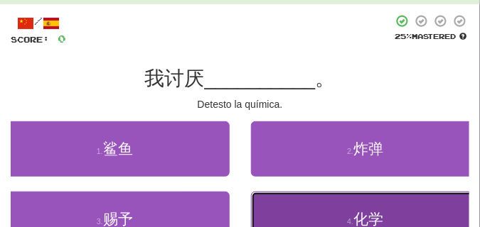
click at [260, 210] on button "4 . 化学" at bounding box center [365, 219] width 229 height 55
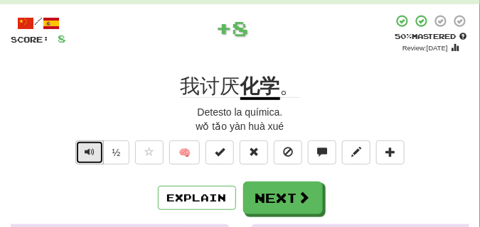
click at [86, 147] on span "Text-to-speech controls" at bounding box center [90, 152] width 10 height 10
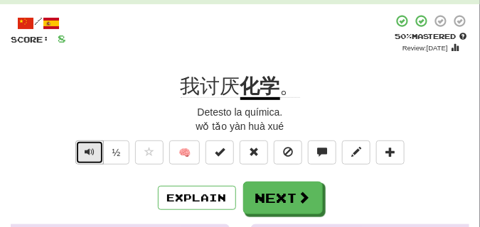
click at [86, 147] on span "Text-to-speech controls" at bounding box center [90, 152] width 10 height 10
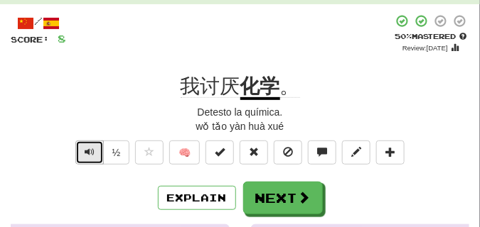
click at [86, 147] on span "Text-to-speech controls" at bounding box center [90, 152] width 10 height 10
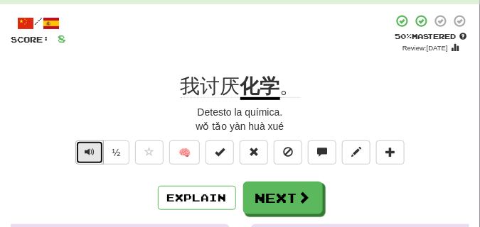
click at [86, 147] on span "Text-to-speech controls" at bounding box center [90, 152] width 10 height 10
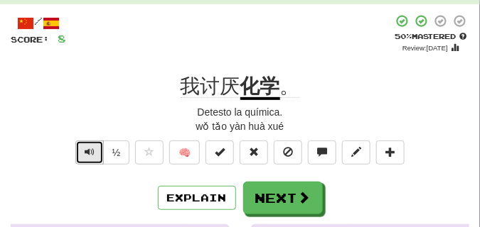
click at [86, 147] on span "Text-to-speech controls" at bounding box center [90, 152] width 10 height 10
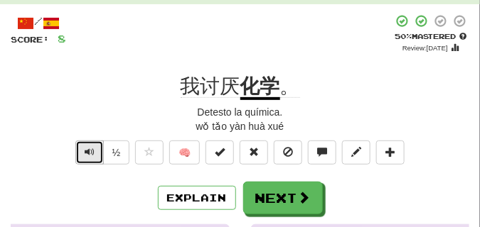
click at [86, 147] on span "Text-to-speech controls" at bounding box center [90, 152] width 10 height 10
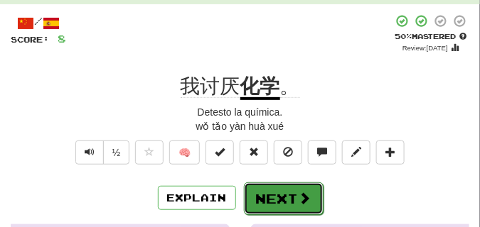
click at [263, 189] on button "Next" at bounding box center [284, 199] width 80 height 33
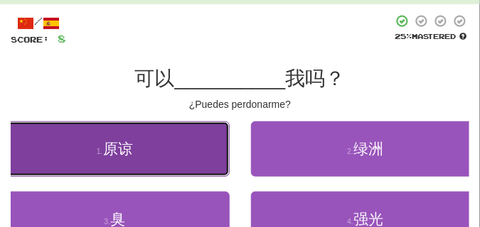
click at [163, 139] on button "1 . 原谅" at bounding box center [114, 148] width 229 height 55
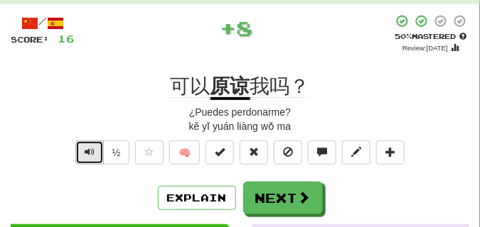
click at [98, 147] on button "Text-to-speech controls" at bounding box center [89, 153] width 28 height 24
click at [96, 149] on button "Text-to-speech controls" at bounding box center [89, 153] width 28 height 24
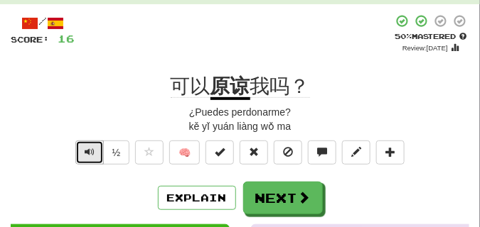
click at [96, 149] on button "Text-to-speech controls" at bounding box center [89, 153] width 28 height 24
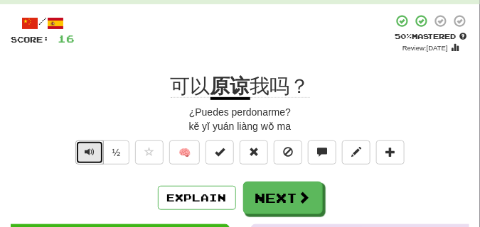
click at [96, 149] on button "Text-to-speech controls" at bounding box center [89, 153] width 28 height 24
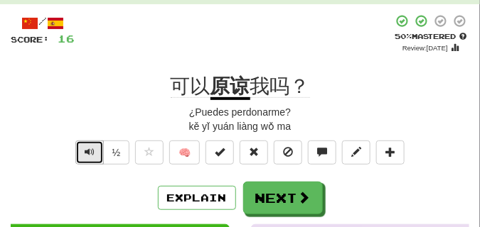
click at [96, 149] on button "Text-to-speech controls" at bounding box center [89, 153] width 28 height 24
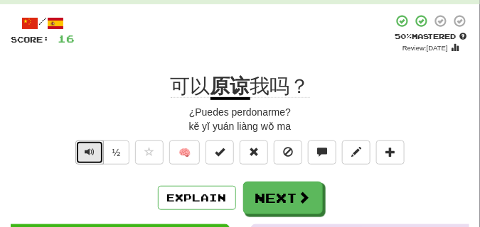
click at [96, 149] on button "Text-to-speech controls" at bounding box center [89, 153] width 28 height 24
click at [96, 148] on button "Text-to-speech controls" at bounding box center [89, 153] width 28 height 24
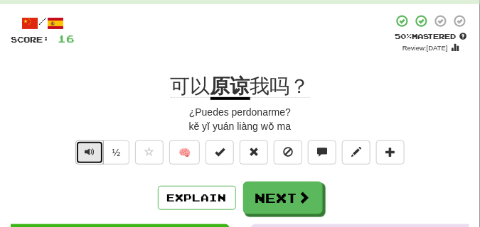
click at [96, 148] on button "Text-to-speech controls" at bounding box center [89, 153] width 28 height 24
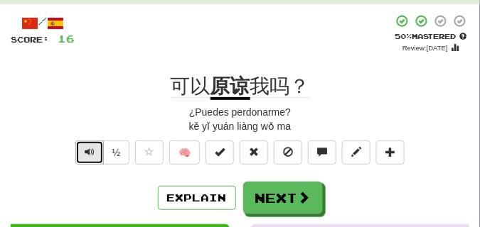
click at [96, 148] on button "Text-to-speech controls" at bounding box center [89, 153] width 28 height 24
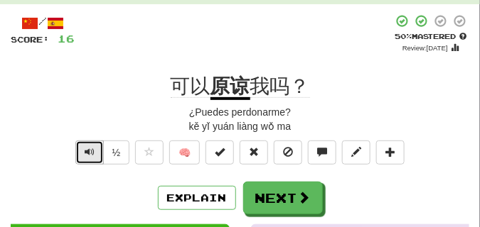
click at [96, 148] on button "Text-to-speech controls" at bounding box center [89, 153] width 28 height 24
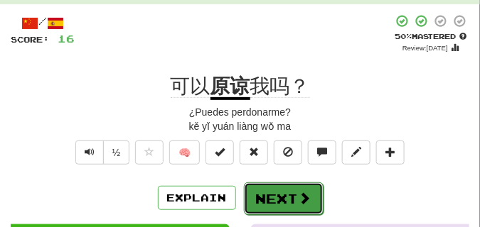
click at [291, 188] on button "Next" at bounding box center [284, 199] width 80 height 33
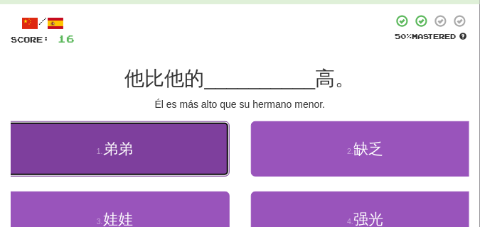
click at [135, 150] on button "1 . 弟弟" at bounding box center [114, 148] width 229 height 55
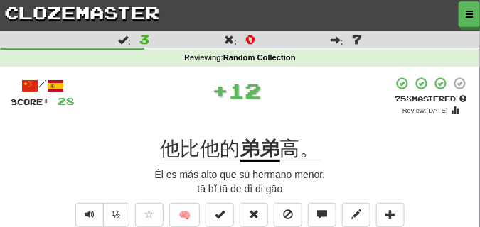
scroll to position [36, 0]
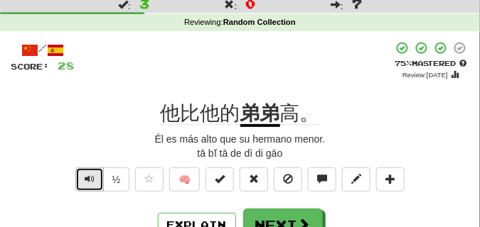
click at [94, 173] on button "Text-to-speech controls" at bounding box center [89, 180] width 28 height 24
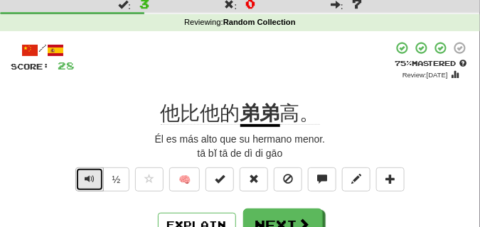
click at [94, 173] on button "Text-to-speech controls" at bounding box center [89, 180] width 28 height 24
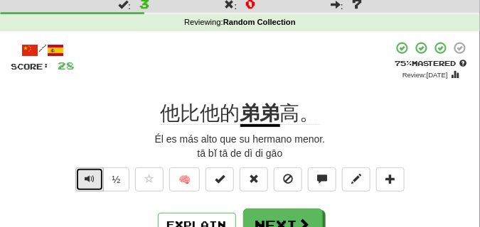
click at [94, 173] on button "Text-to-speech controls" at bounding box center [89, 180] width 28 height 24
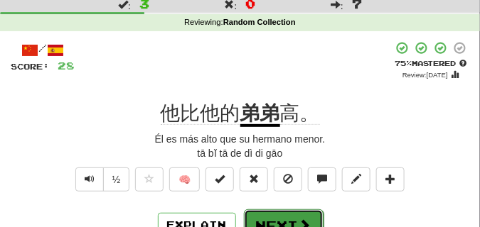
click at [272, 219] on button "Next" at bounding box center [284, 226] width 80 height 33
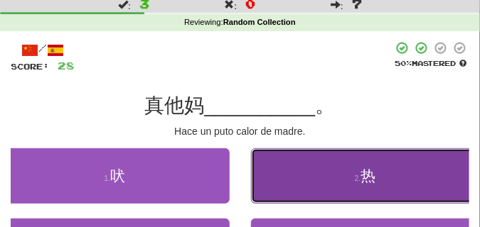
click at [271, 171] on button "2 . 热" at bounding box center [365, 175] width 229 height 55
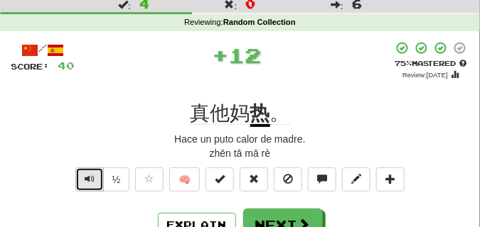
click at [88, 175] on span "Text-to-speech controls" at bounding box center [90, 179] width 10 height 10
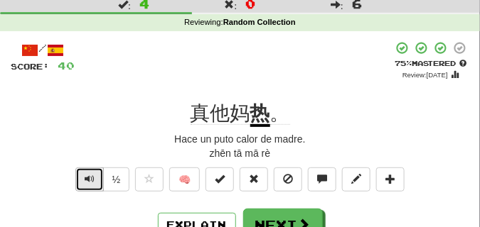
click at [88, 175] on span "Text-to-speech controls" at bounding box center [90, 179] width 10 height 10
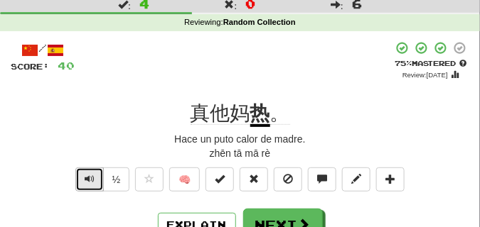
click at [88, 175] on span "Text-to-speech controls" at bounding box center [90, 179] width 10 height 10
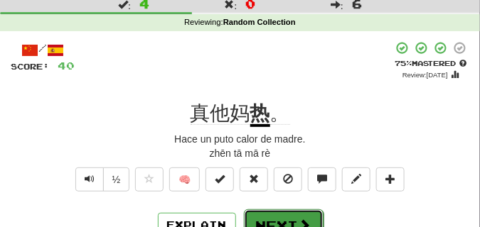
click at [274, 217] on button "Next" at bounding box center [284, 226] width 80 height 33
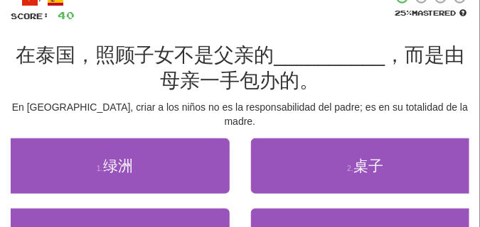
scroll to position [71, 0]
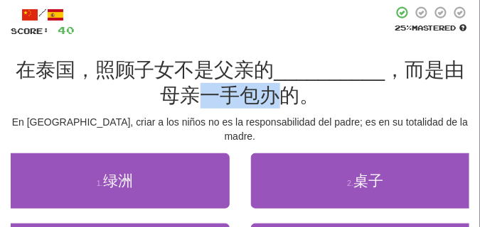
drag, startPoint x: 202, startPoint y: 94, endPoint x: 278, endPoint y: 97, distance: 76.8
click at [278, 97] on span "，而是由母亲一手包办的。" at bounding box center [313, 83] width 304 height 48
copy span "一手包办"
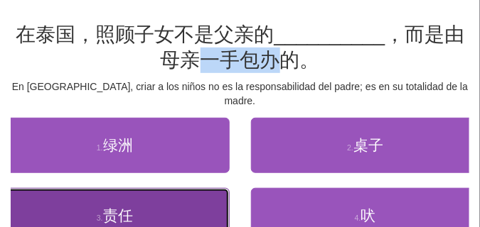
click at [112, 207] on span "责任" at bounding box center [118, 215] width 30 height 16
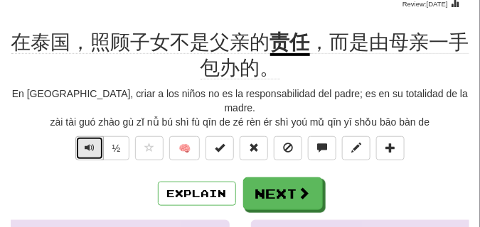
click at [92, 143] on span "Text-to-speech controls" at bounding box center [90, 148] width 10 height 10
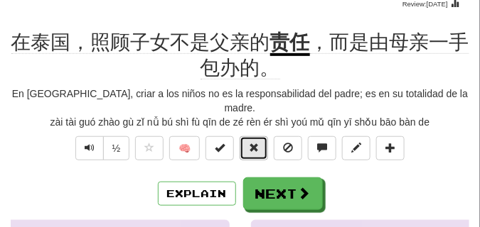
click at [246, 136] on button at bounding box center [253, 148] width 28 height 24
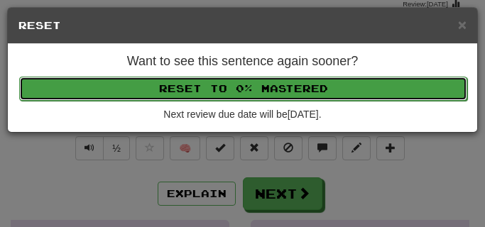
click at [226, 88] on button "Reset to 0% Mastered" at bounding box center [243, 89] width 448 height 24
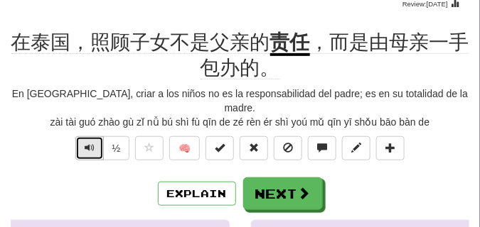
click at [98, 136] on button "Text-to-speech controls" at bounding box center [89, 148] width 28 height 24
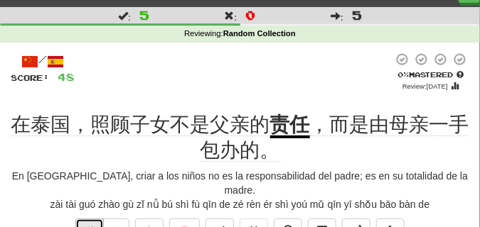
scroll to position [71, 0]
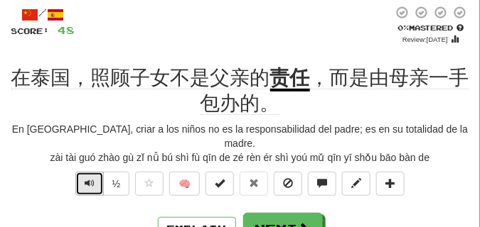
click at [90, 178] on span "Text-to-speech controls" at bounding box center [90, 183] width 10 height 10
click at [97, 172] on button "Text-to-speech controls" at bounding box center [89, 184] width 28 height 24
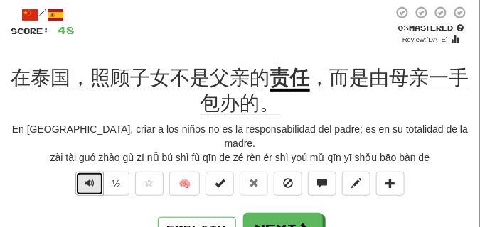
click at [94, 172] on button "Text-to-speech controls" at bounding box center [89, 184] width 28 height 24
click at [88, 178] on span "Text-to-speech controls" at bounding box center [90, 183] width 10 height 10
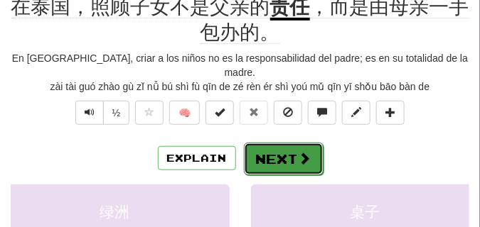
click at [264, 146] on button "Next" at bounding box center [284, 159] width 80 height 33
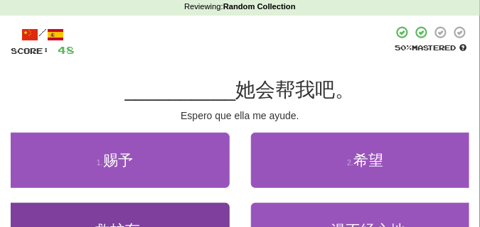
scroll to position [64, 0]
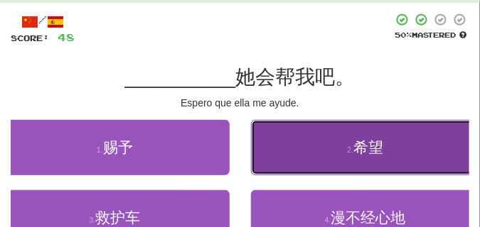
click at [292, 137] on button "2 . 希望" at bounding box center [365, 147] width 229 height 55
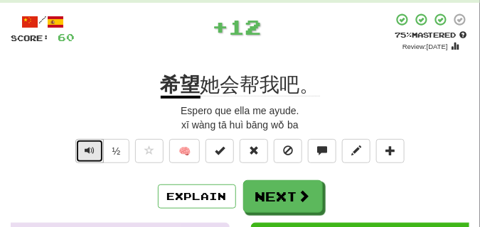
click at [87, 146] on span "Text-to-speech controls" at bounding box center [90, 151] width 10 height 10
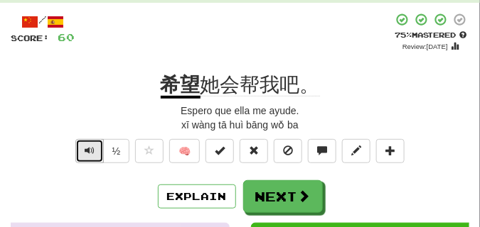
click at [87, 146] on span "Text-to-speech controls" at bounding box center [90, 151] width 10 height 10
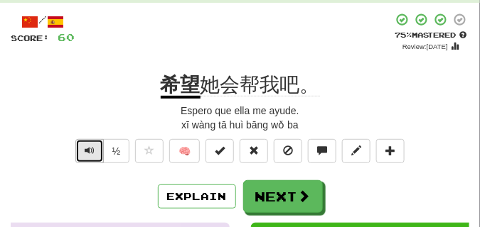
click at [87, 146] on span "Text-to-speech controls" at bounding box center [90, 151] width 10 height 10
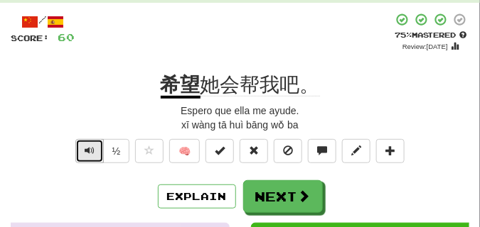
click at [87, 146] on span "Text-to-speech controls" at bounding box center [90, 151] width 10 height 10
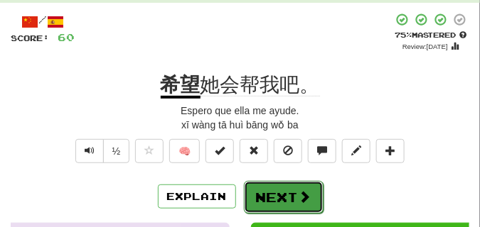
click at [289, 192] on button "Next" at bounding box center [284, 197] width 80 height 33
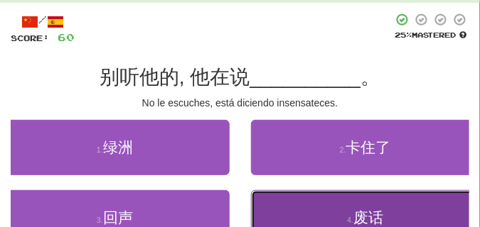
click at [310, 206] on button "4 . 废话" at bounding box center [365, 217] width 229 height 55
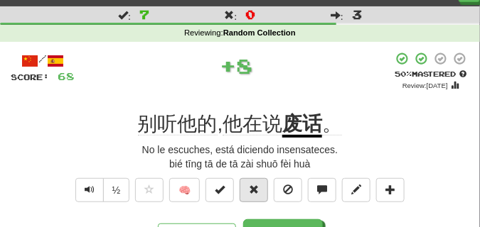
scroll to position [36, 0]
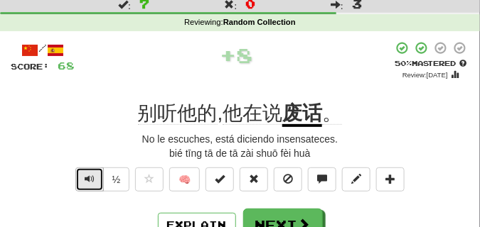
click at [94, 175] on button "Text-to-speech controls" at bounding box center [89, 180] width 28 height 24
click at [88, 176] on span "Text-to-speech controls" at bounding box center [90, 179] width 10 height 10
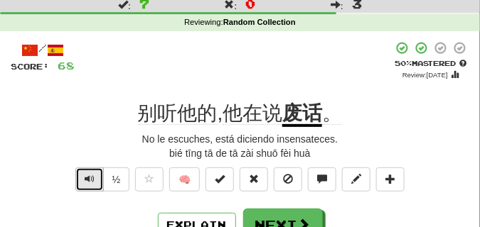
click at [88, 176] on span "Text-to-speech controls" at bounding box center [90, 179] width 10 height 10
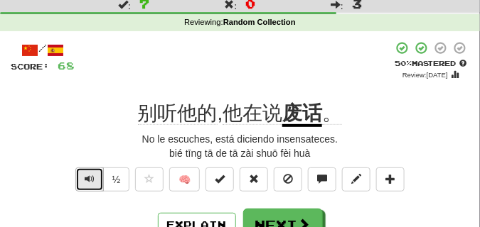
click at [88, 176] on span "Text-to-speech controls" at bounding box center [90, 179] width 10 height 10
click at [93, 176] on span "Text-to-speech controls" at bounding box center [90, 179] width 10 height 10
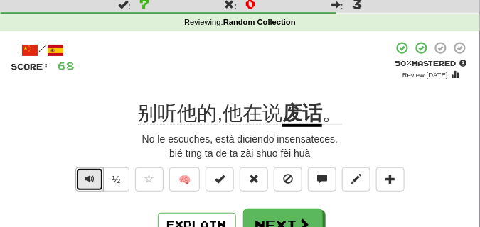
click at [93, 176] on span "Text-to-speech controls" at bounding box center [90, 179] width 10 height 10
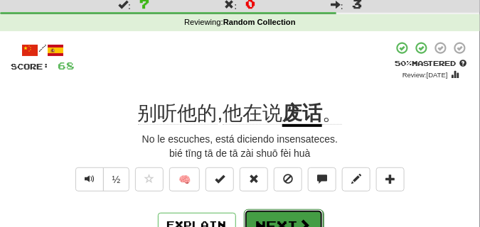
click at [266, 216] on button "Next" at bounding box center [284, 226] width 80 height 33
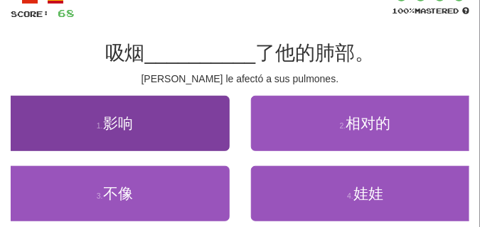
scroll to position [107, 0]
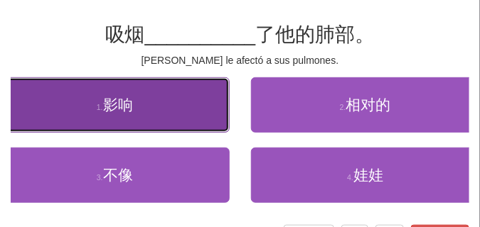
click at [124, 110] on span "影响" at bounding box center [118, 105] width 30 height 16
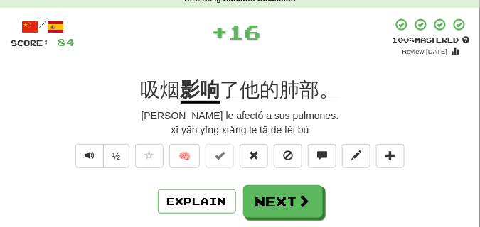
scroll to position [71, 0]
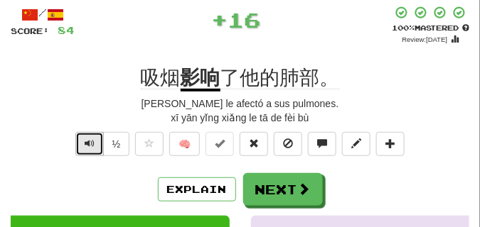
click at [85, 139] on span "Text-to-speech controls" at bounding box center [90, 144] width 10 height 10
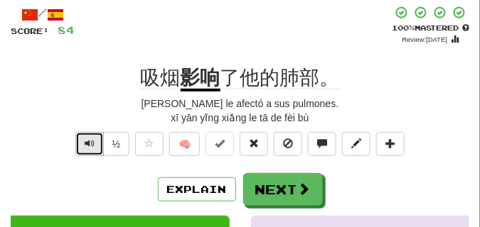
click at [85, 139] on span "Text-to-speech controls" at bounding box center [90, 144] width 10 height 10
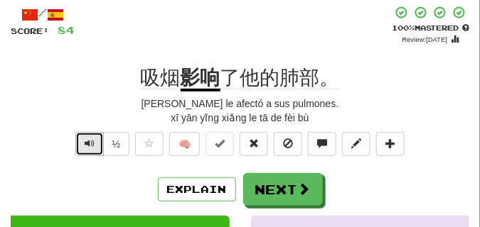
click at [85, 139] on span "Text-to-speech controls" at bounding box center [90, 144] width 10 height 10
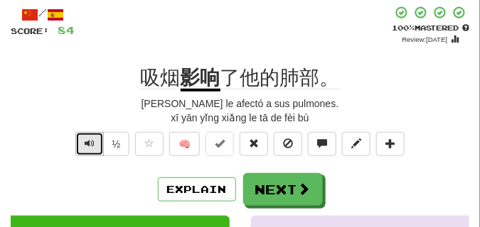
click at [85, 139] on span "Text-to-speech controls" at bounding box center [90, 144] width 10 height 10
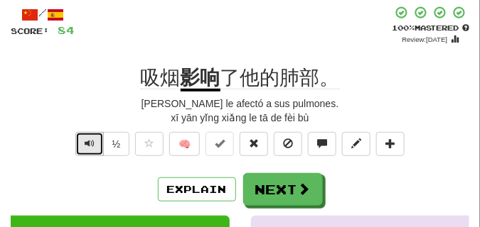
click at [85, 139] on span "Text-to-speech controls" at bounding box center [90, 144] width 10 height 10
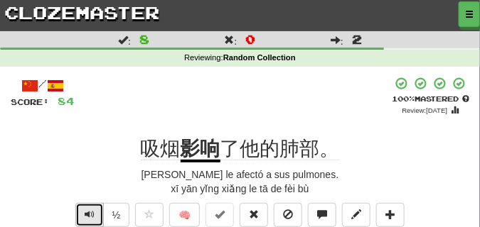
scroll to position [36, 0]
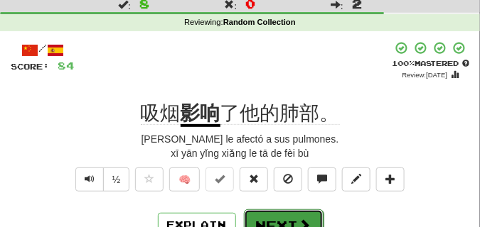
click at [251, 212] on button "Next" at bounding box center [284, 226] width 80 height 33
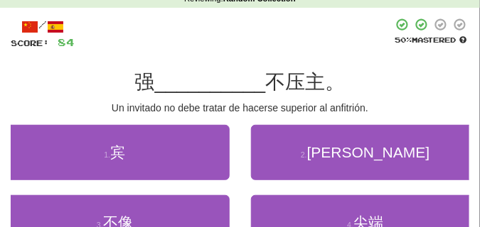
scroll to position [71, 0]
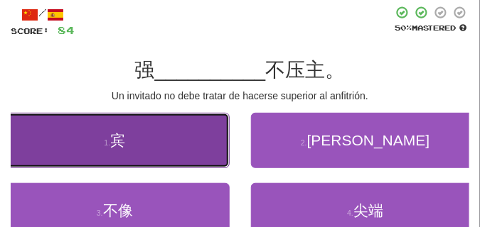
click at [139, 140] on button "1 . 宾" at bounding box center [114, 140] width 229 height 55
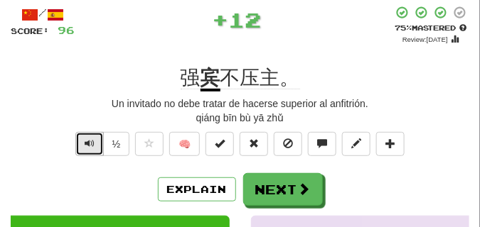
click at [86, 146] on span "Text-to-speech controls" at bounding box center [90, 144] width 10 height 10
click at [85, 143] on span "Text-to-speech controls" at bounding box center [90, 144] width 10 height 10
click at [85, 140] on span "Text-to-speech controls" at bounding box center [90, 144] width 10 height 10
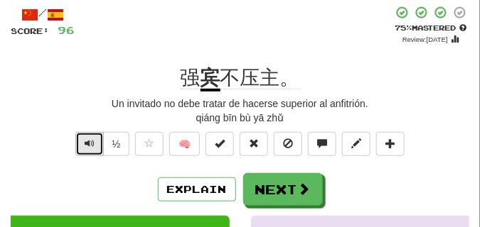
click at [85, 140] on span "Text-to-speech controls" at bounding box center [90, 144] width 10 height 10
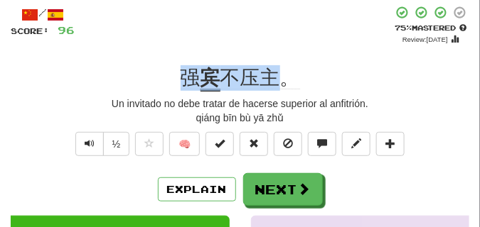
drag, startPoint x: 183, startPoint y: 74, endPoint x: 280, endPoint y: 83, distance: 97.8
click at [280, 83] on div "强 宾 不压主。" at bounding box center [240, 78] width 458 height 26
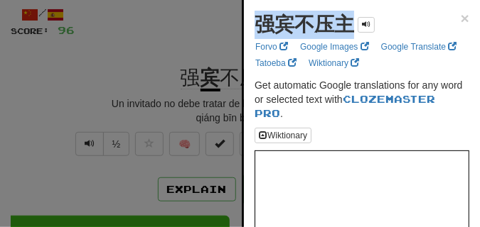
drag, startPoint x: 251, startPoint y: 28, endPoint x: 354, endPoint y: 36, distance: 104.0
copy strong "强宾不压主"
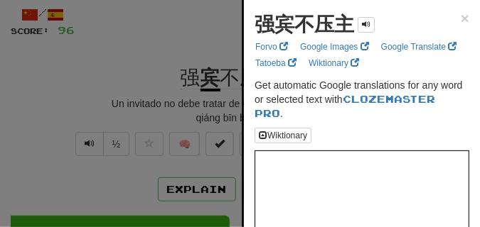
click at [103, 61] on div at bounding box center [240, 113] width 480 height 227
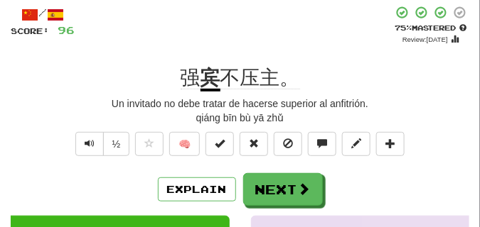
click at [107, 86] on div "强 宾 不压主。" at bounding box center [240, 78] width 458 height 26
click at [92, 147] on span "Text-to-speech controls" at bounding box center [90, 144] width 10 height 10
click at [249, 143] on button at bounding box center [253, 144] width 28 height 24
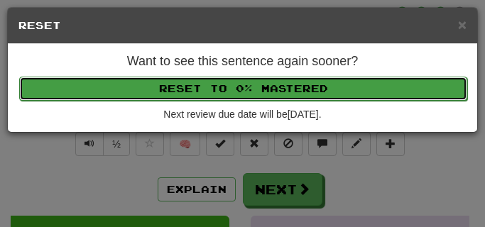
click at [233, 91] on button "Reset to 0% Mastered" at bounding box center [243, 89] width 448 height 24
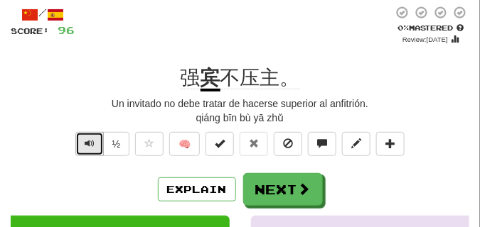
click at [80, 145] on button "Text-to-speech controls" at bounding box center [89, 144] width 28 height 24
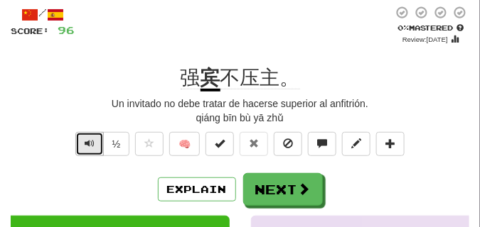
click at [80, 144] on button "Text-to-speech controls" at bounding box center [89, 144] width 28 height 24
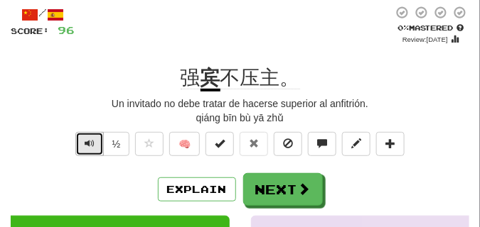
click at [80, 143] on button "Text-to-speech controls" at bounding box center [89, 144] width 28 height 24
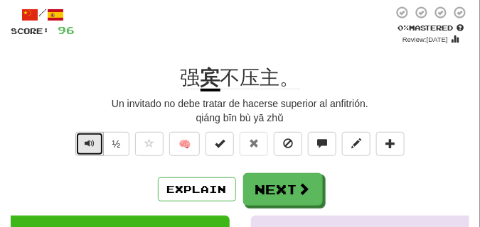
click at [80, 143] on button "Text-to-speech controls" at bounding box center [89, 144] width 28 height 24
click at [85, 141] on span "Text-to-speech controls" at bounding box center [90, 144] width 10 height 10
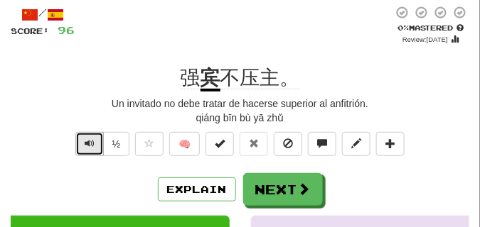
click at [85, 141] on span "Text-to-speech controls" at bounding box center [90, 144] width 10 height 10
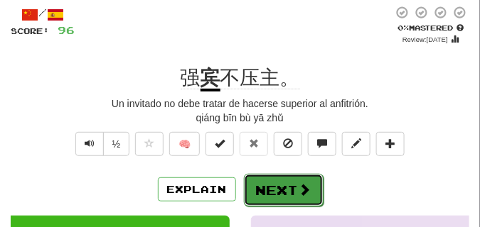
click at [281, 183] on button "Next" at bounding box center [284, 190] width 80 height 33
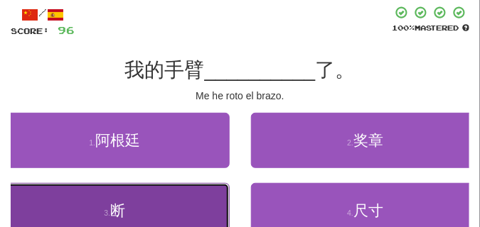
click at [144, 197] on button "3 . 断" at bounding box center [114, 210] width 229 height 55
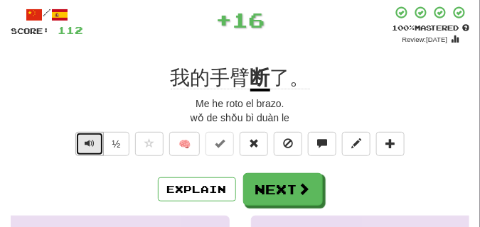
click at [95, 141] on button "Text-to-speech controls" at bounding box center [89, 144] width 28 height 24
click at [88, 139] on span "Text-to-speech controls" at bounding box center [90, 144] width 10 height 10
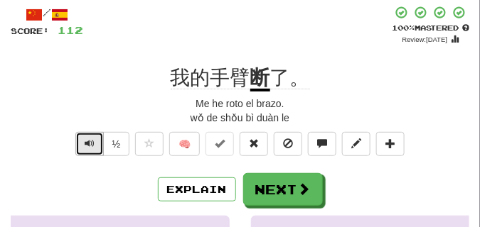
click at [88, 139] on span "Text-to-speech controls" at bounding box center [90, 144] width 10 height 10
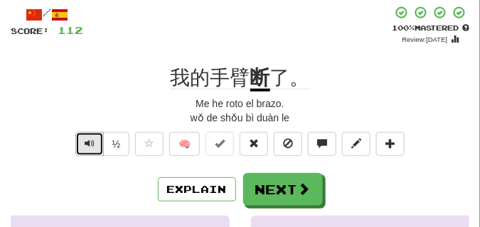
click at [88, 139] on span "Text-to-speech controls" at bounding box center [90, 144] width 10 height 10
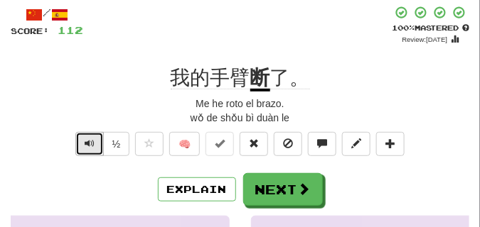
click at [88, 139] on span "Text-to-speech controls" at bounding box center [90, 144] width 10 height 10
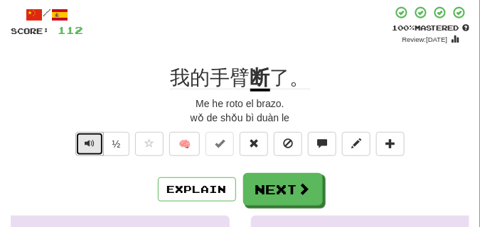
click at [88, 139] on span "Text-to-speech controls" at bounding box center [90, 144] width 10 height 10
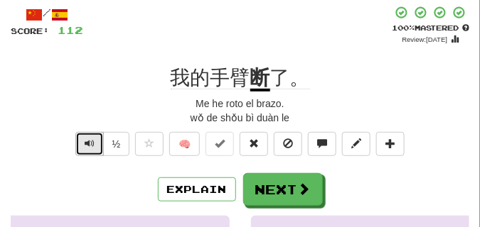
click at [88, 139] on span "Text-to-speech controls" at bounding box center [90, 144] width 10 height 10
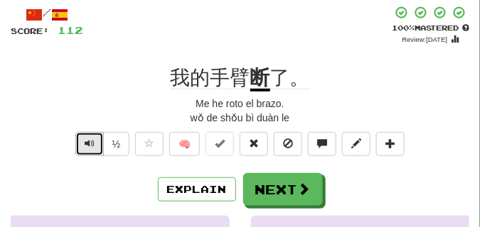
click at [88, 139] on span "Text-to-speech controls" at bounding box center [90, 144] width 10 height 10
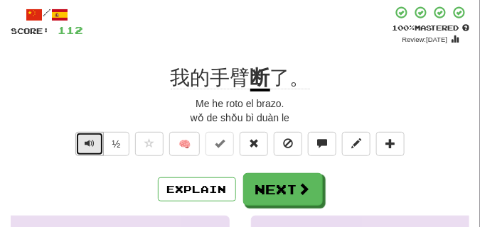
click at [88, 139] on span "Text-to-speech controls" at bounding box center [90, 144] width 10 height 10
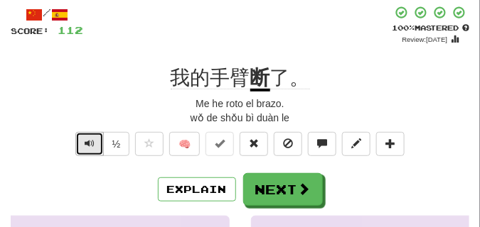
click at [88, 139] on span "Text-to-speech controls" at bounding box center [90, 144] width 10 height 10
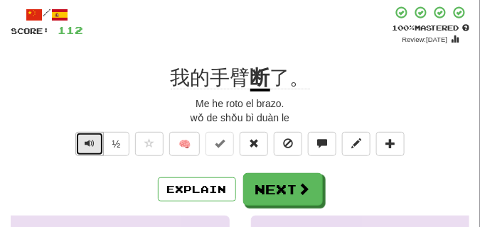
click at [88, 139] on span "Text-to-speech controls" at bounding box center [90, 144] width 10 height 10
click at [97, 141] on button "Text-to-speech controls" at bounding box center [89, 144] width 28 height 24
click at [92, 139] on span "Text-to-speech controls" at bounding box center [90, 144] width 10 height 10
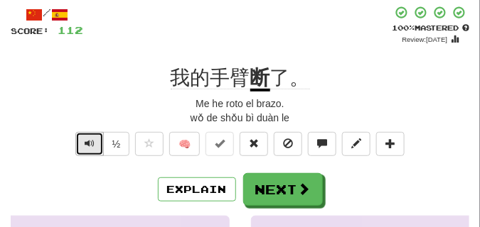
click at [92, 139] on span "Text-to-speech controls" at bounding box center [90, 144] width 10 height 10
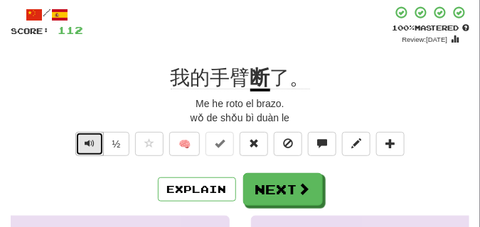
click at [92, 139] on span "Text-to-speech controls" at bounding box center [90, 144] width 10 height 10
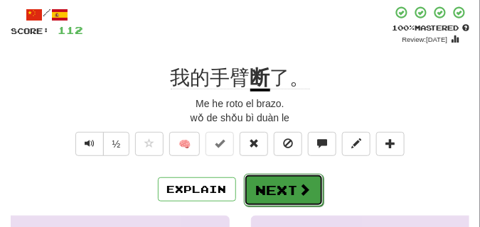
click button "Next"
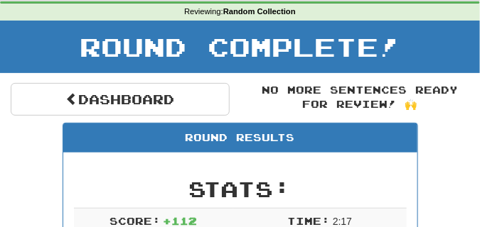
scroll to position [0, 0]
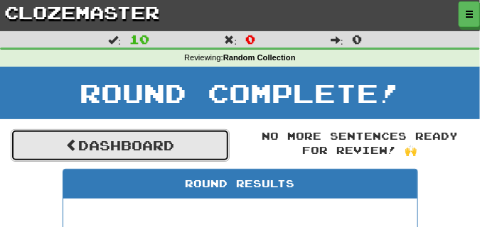
click link "Dashboard"
